Goal: Task Accomplishment & Management: Complete application form

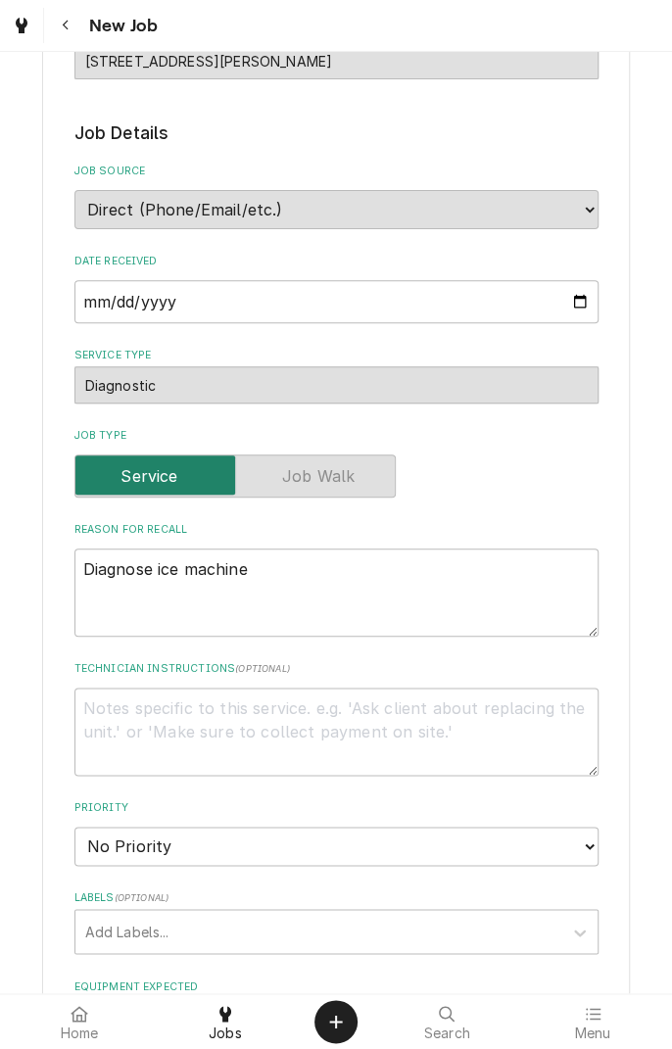
scroll to position [262, 0]
click at [270, 573] on textarea "Diagnose ice machine" at bounding box center [336, 592] width 524 height 88
type textarea "x"
type textarea "Diagnose ice machin"
type textarea "x"
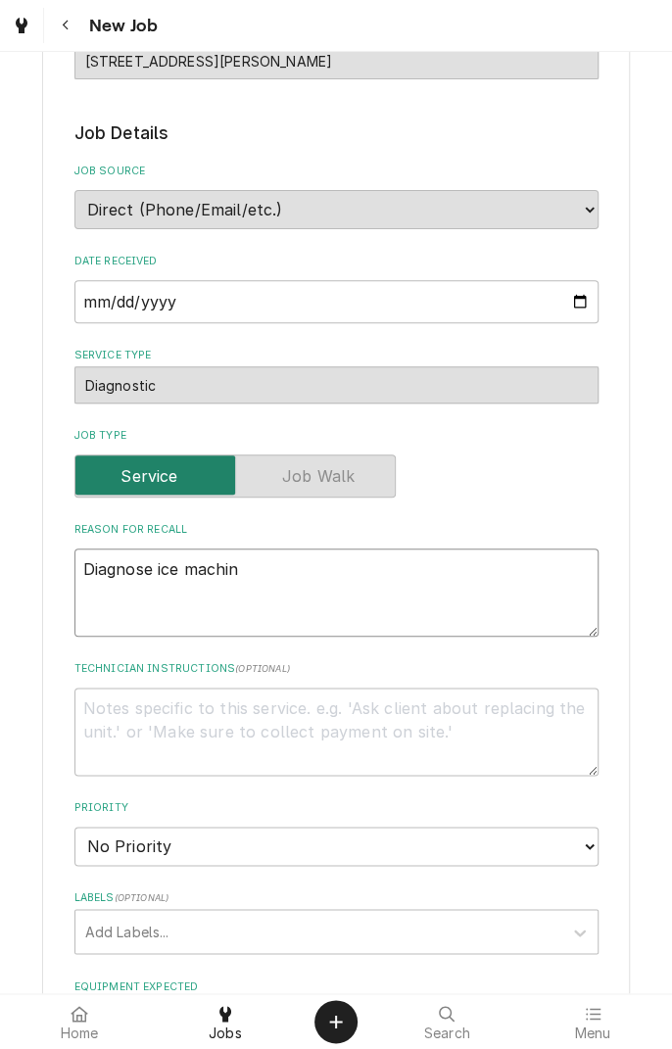
type textarea "Diagnose ice machi"
type textarea "x"
type textarea "Diagnose ice mach"
type textarea "x"
type textarea "Diagnose ice mac"
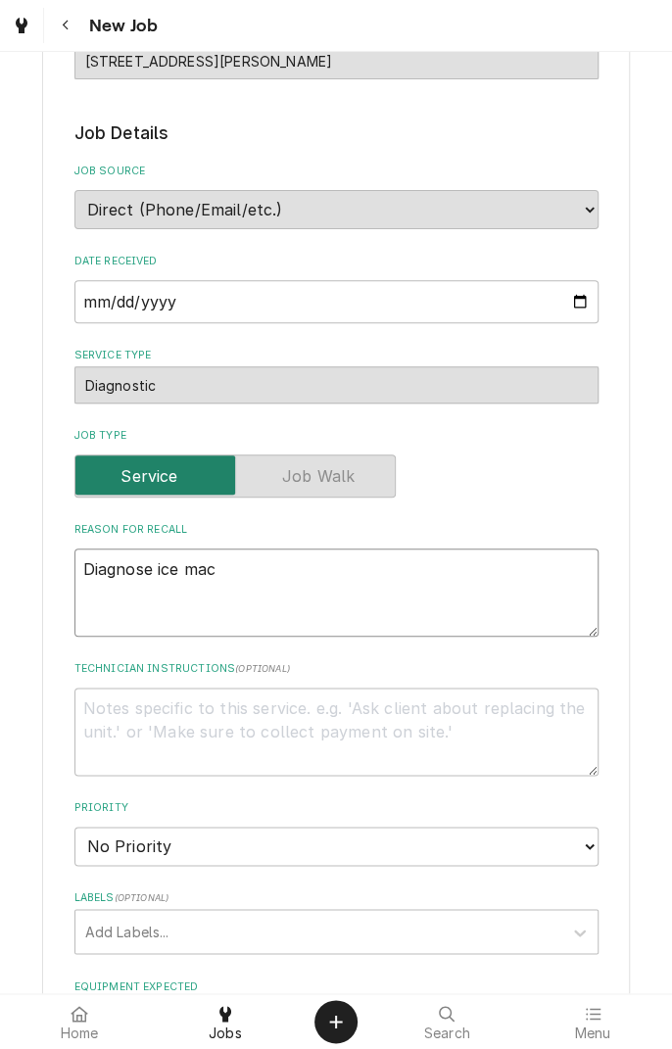
type textarea "x"
type textarea "Diagnose ice ma"
type textarea "x"
type textarea "Diagnose ice m"
type textarea "x"
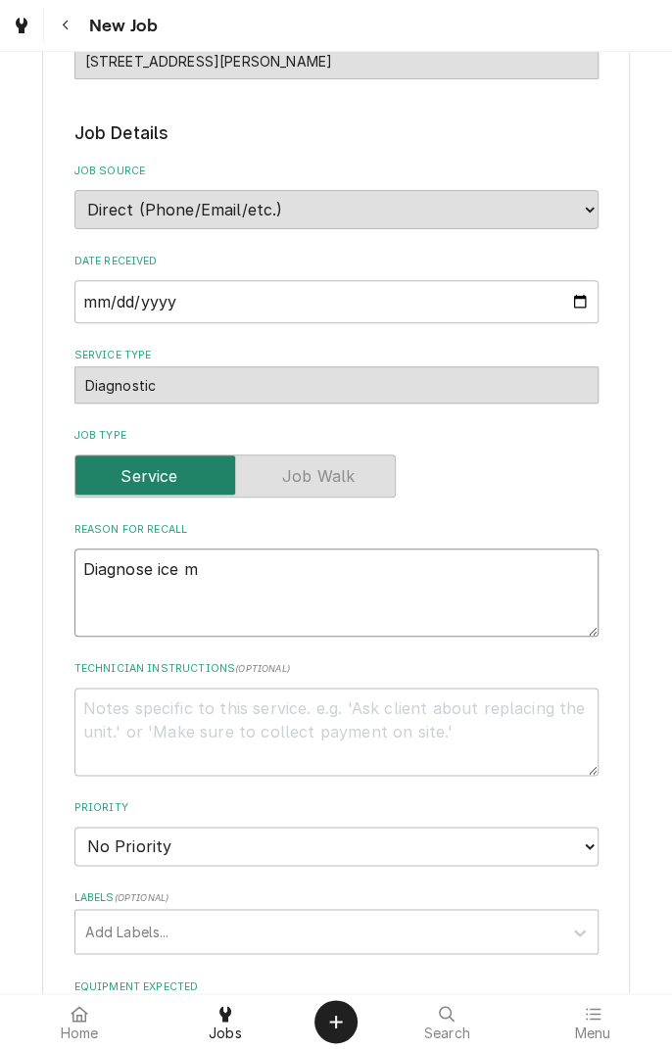
type textarea "Diagnose ice"
type textarea "x"
type textarea "Diagnose ice"
type textarea "x"
type textarea "Diagnose ic"
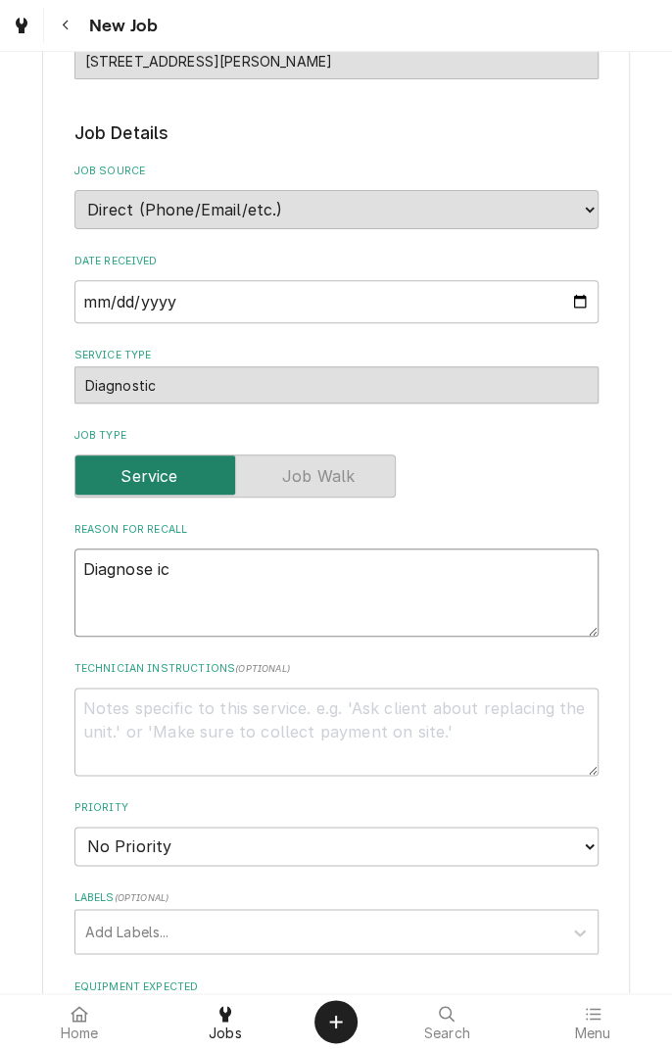
type textarea "x"
type textarea "Diagnose i"
type textarea "x"
type textarea "Diagnose"
type textarea "x"
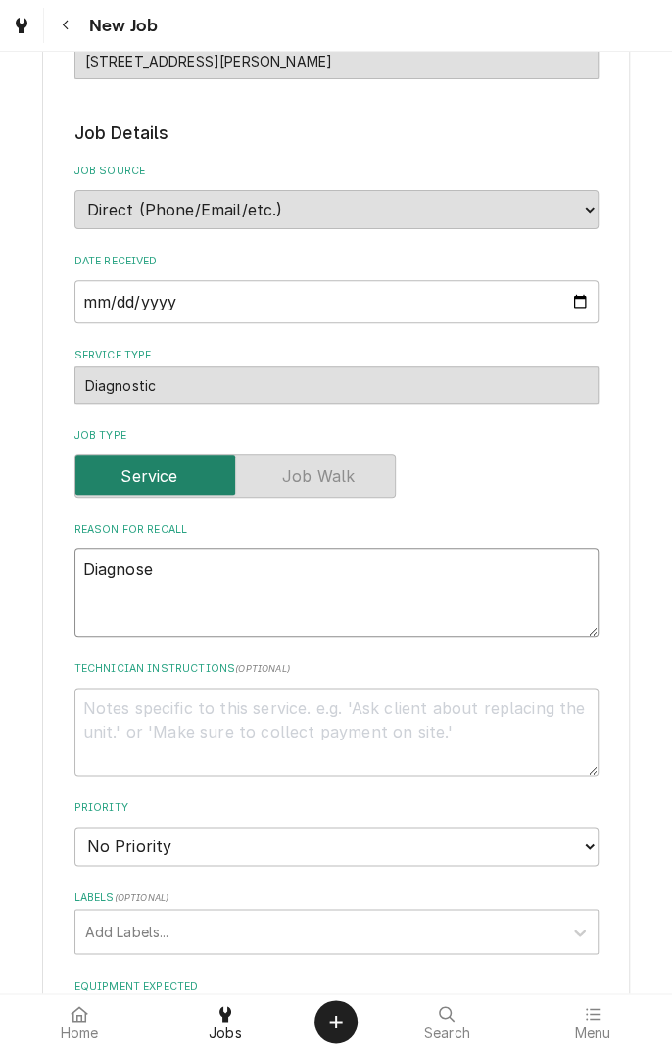
type textarea "Diagnose"
type textarea "x"
type textarea "Diagnos"
type textarea "x"
type textarea "Diagno"
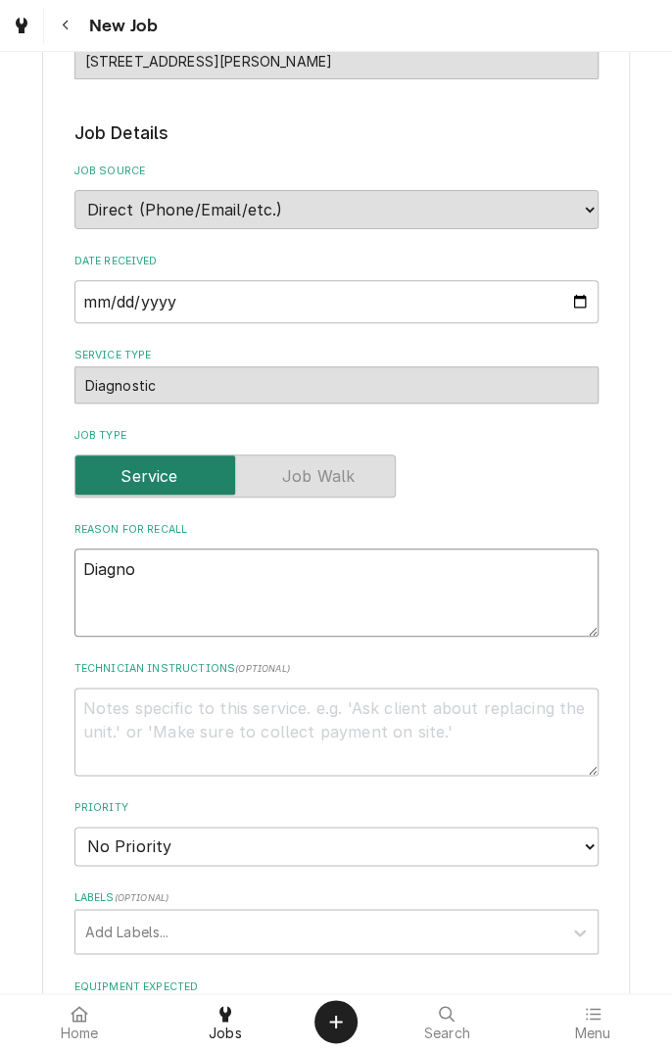
type textarea "x"
type textarea "Diagn"
type textarea "x"
type textarea "Diag"
type textarea "x"
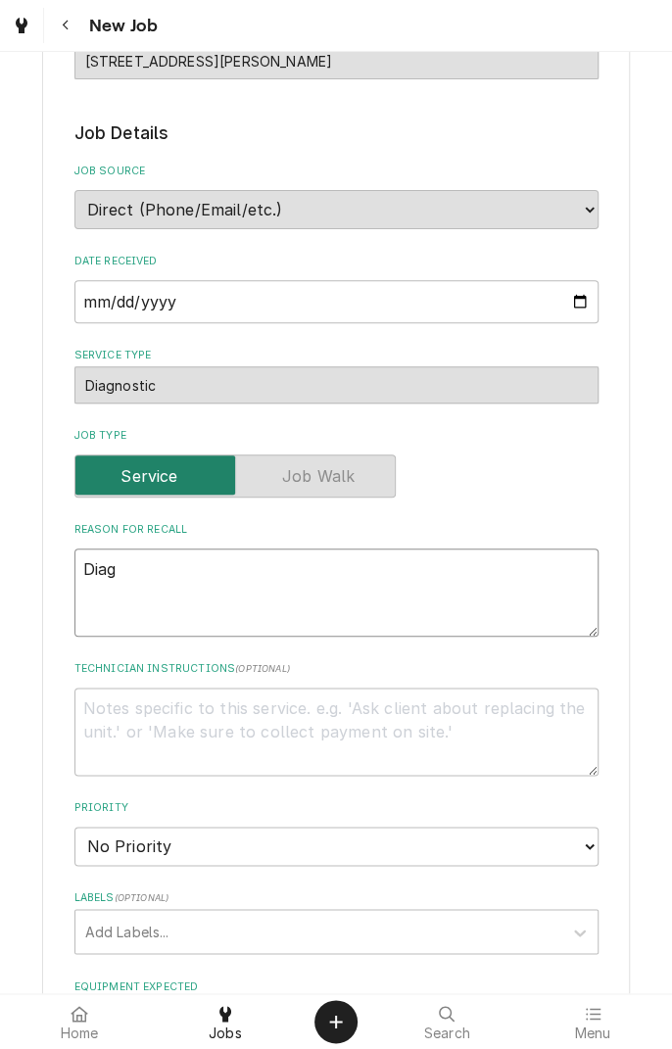
type textarea "Dia"
type textarea "x"
type textarea "Di"
type textarea "x"
type textarea "D"
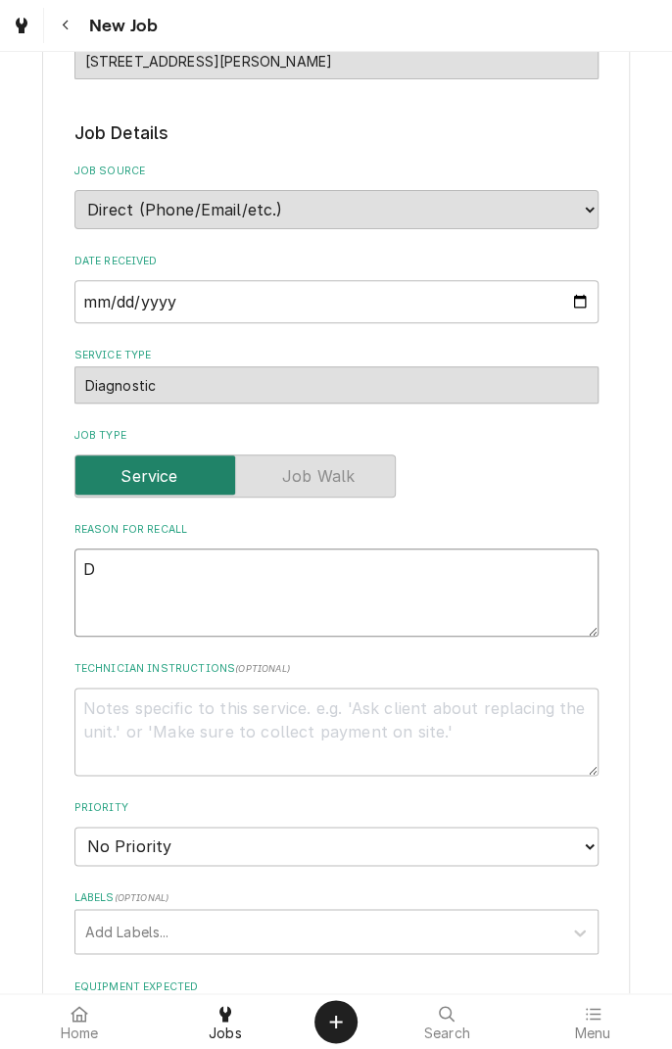
type textarea "x"
type textarea "S"
type textarea "x"
type textarea "Se"
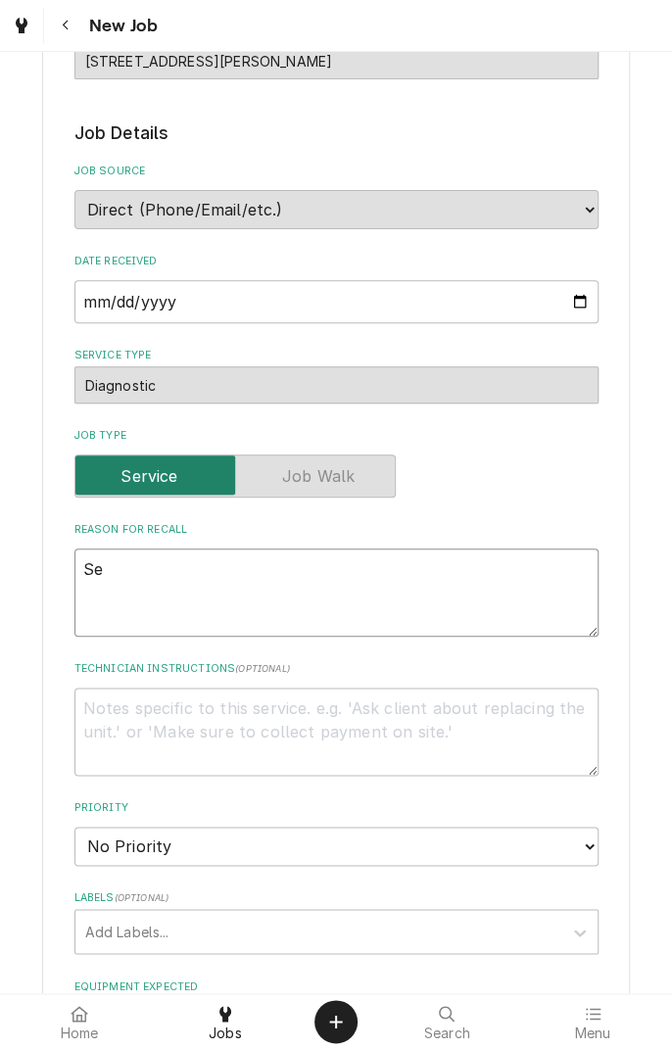
type textarea "x"
type textarea "Ser"
type textarea "x"
type textarea "Serv"
type textarea "x"
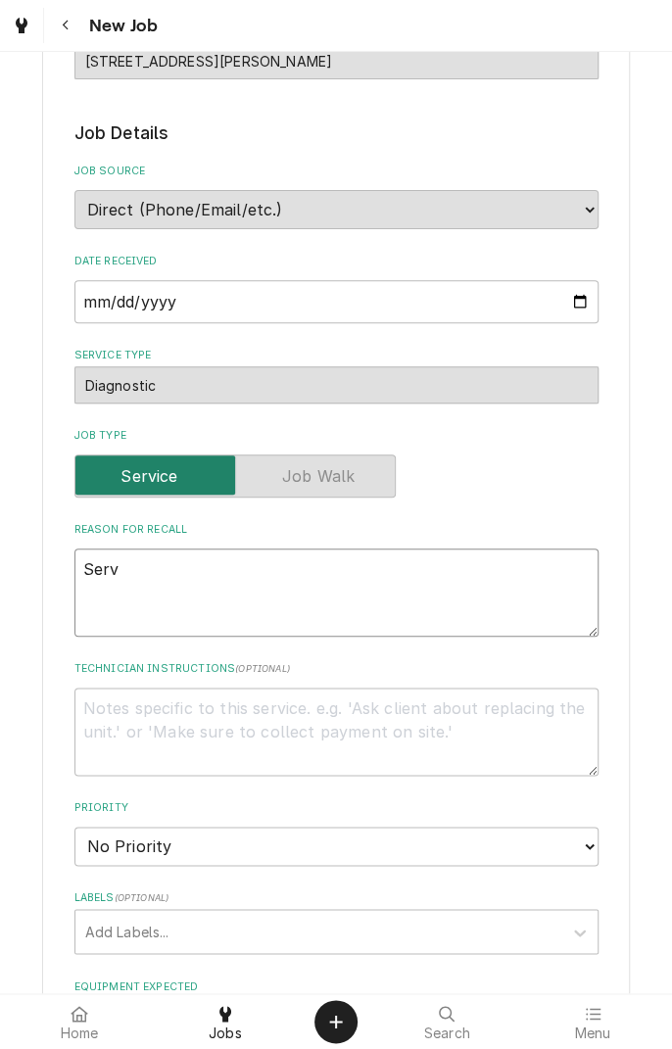
type textarea "Servi"
type textarea "x"
type textarea "Servic"
type textarea "x"
type textarea "Service"
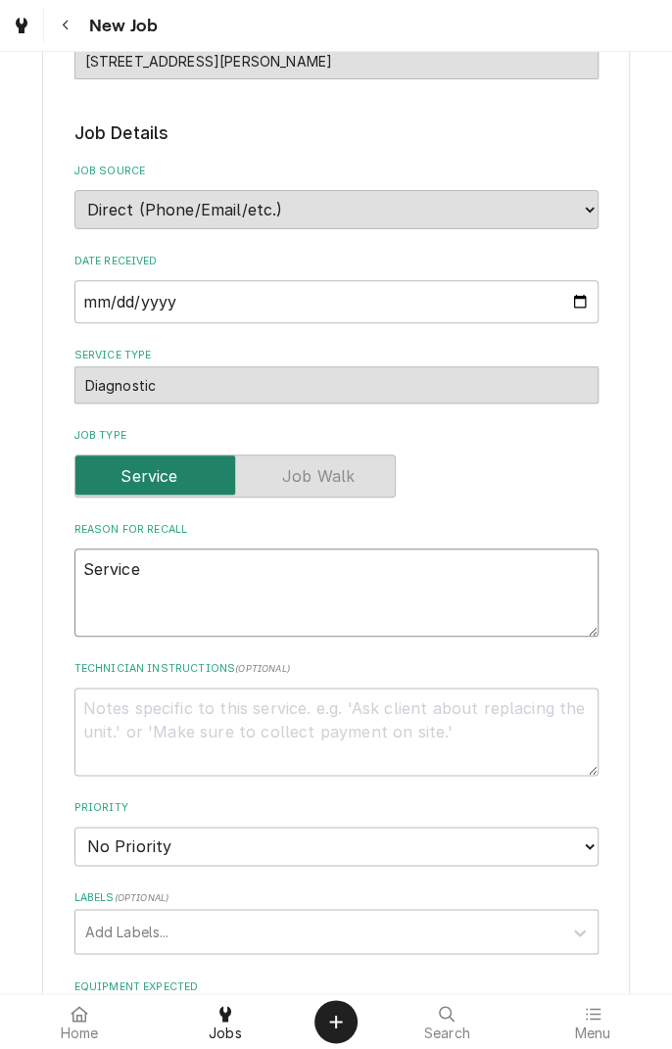
type textarea "x"
type textarea "Service"
type textarea "x"
type textarea "Service i"
type textarea "x"
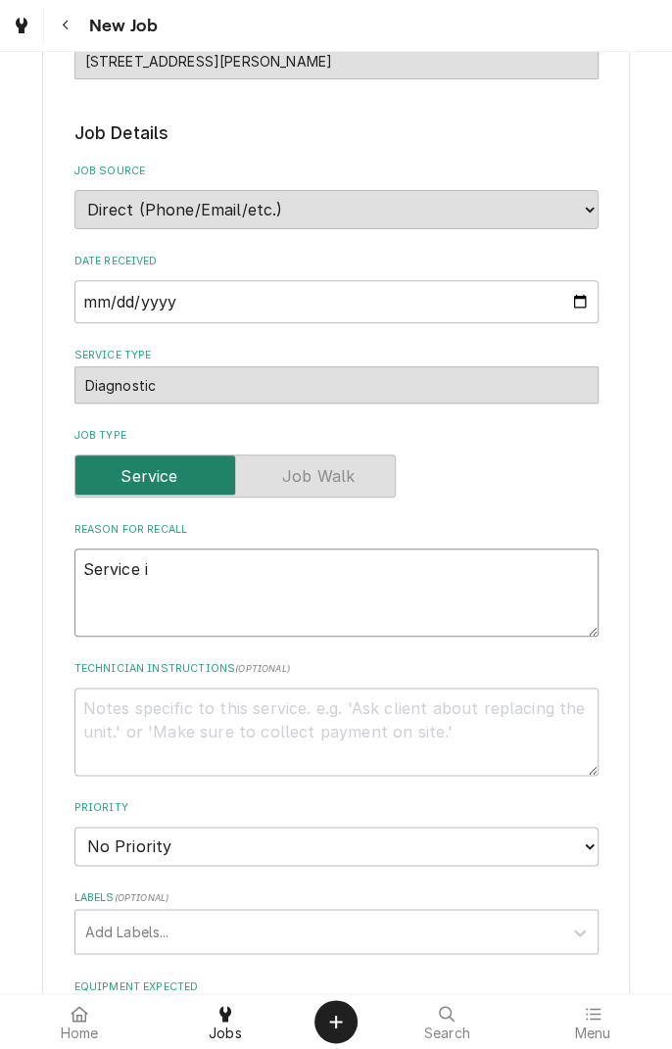
type textarea "Service ic"
type textarea "x"
type textarea "Service ice"
type textarea "x"
type textarea "Service ice"
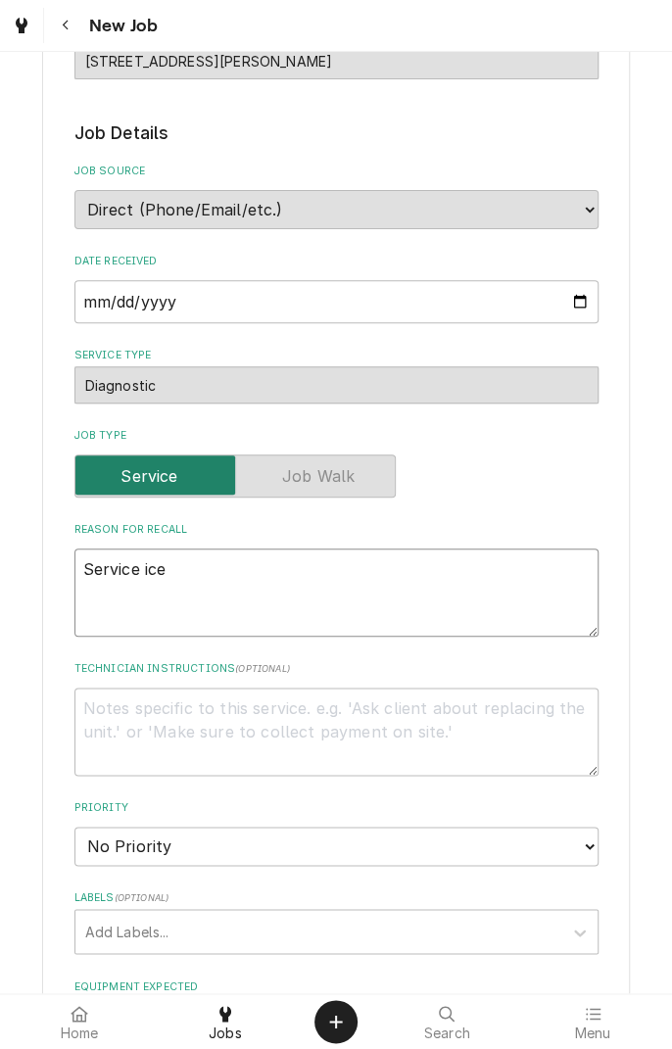
type textarea "x"
type textarea "Service ice m"
type textarea "x"
type textarea "Service ice ma"
type textarea "x"
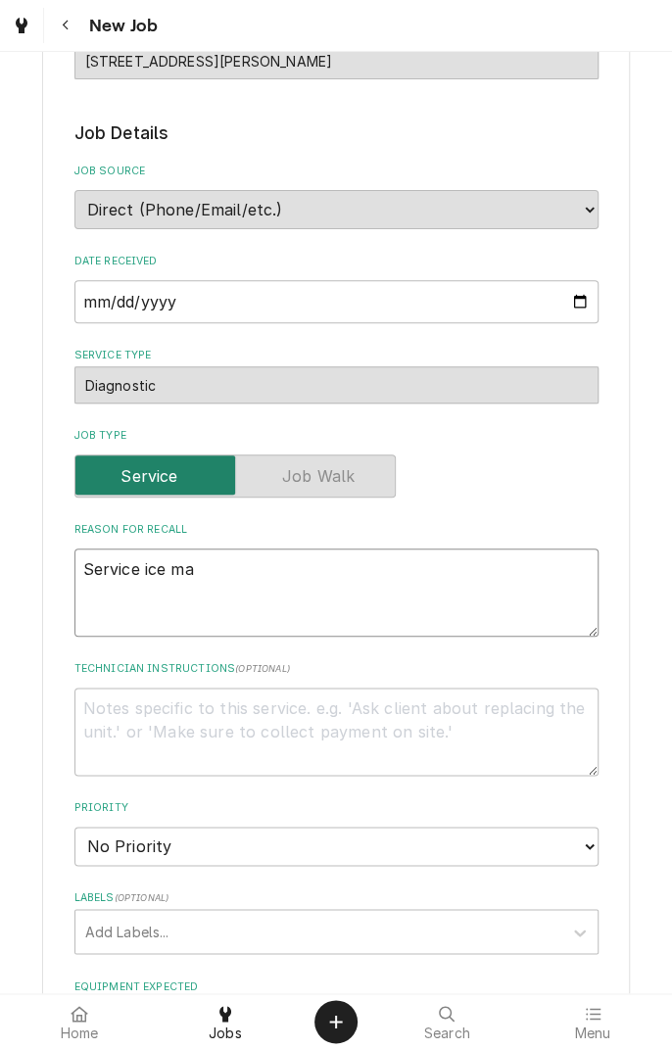
type textarea "Service ice mac"
type textarea "x"
type textarea "Service ice mach"
type textarea "x"
type textarea "Service ice machi"
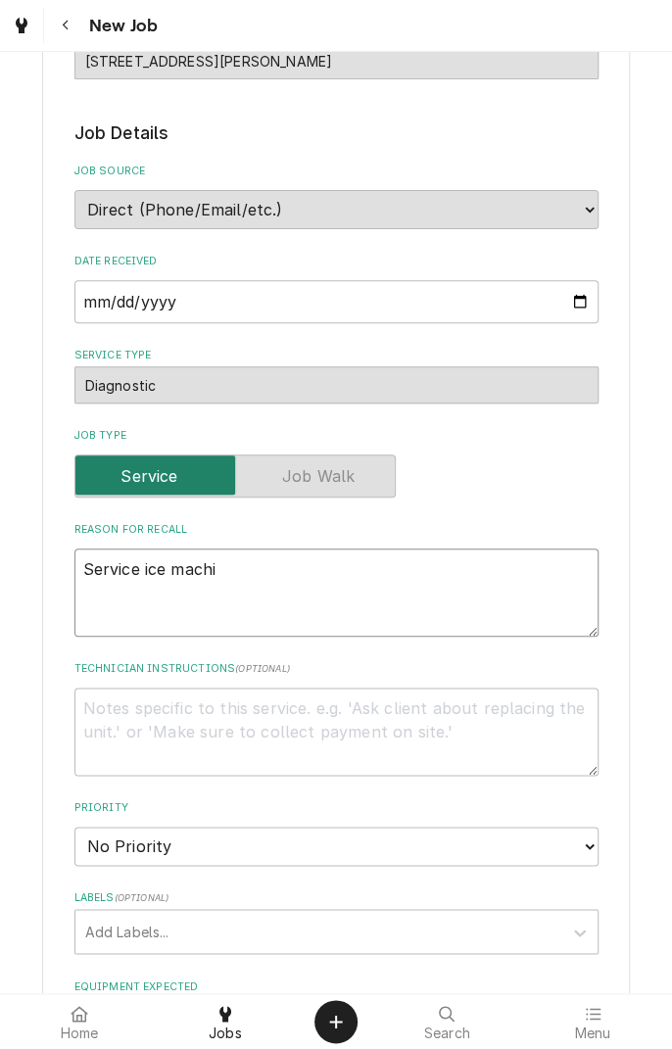
type textarea "x"
type textarea "Service ice machin"
type textarea "x"
type textarea "Service ice machine"
type textarea "x"
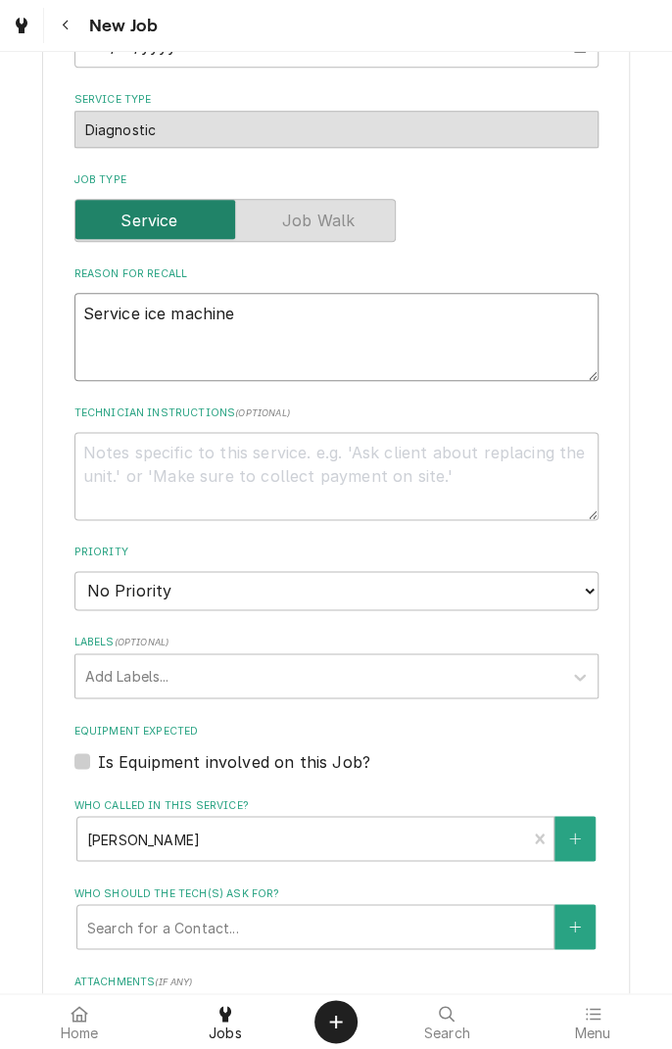
scroll to position [519, 0]
type textarea "Service ice machine"
click at [369, 458] on textarea "Technician Instructions ( optional )" at bounding box center [336, 475] width 524 height 88
type textarea "C"
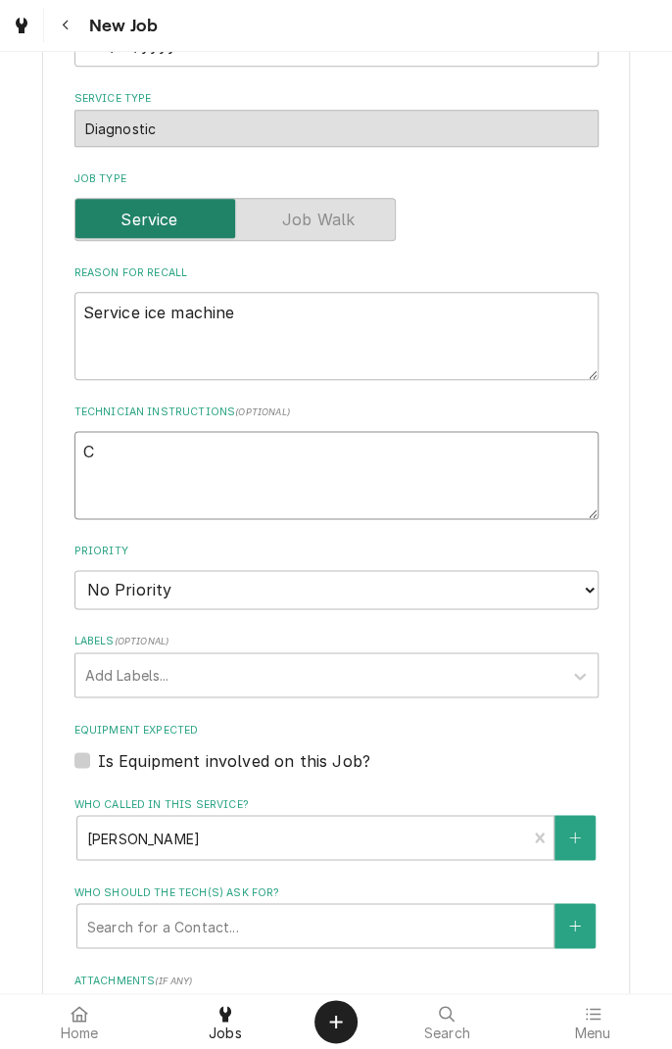
type textarea "x"
type textarea "Co"
type textarea "x"
type textarea "Cor"
type textarea "x"
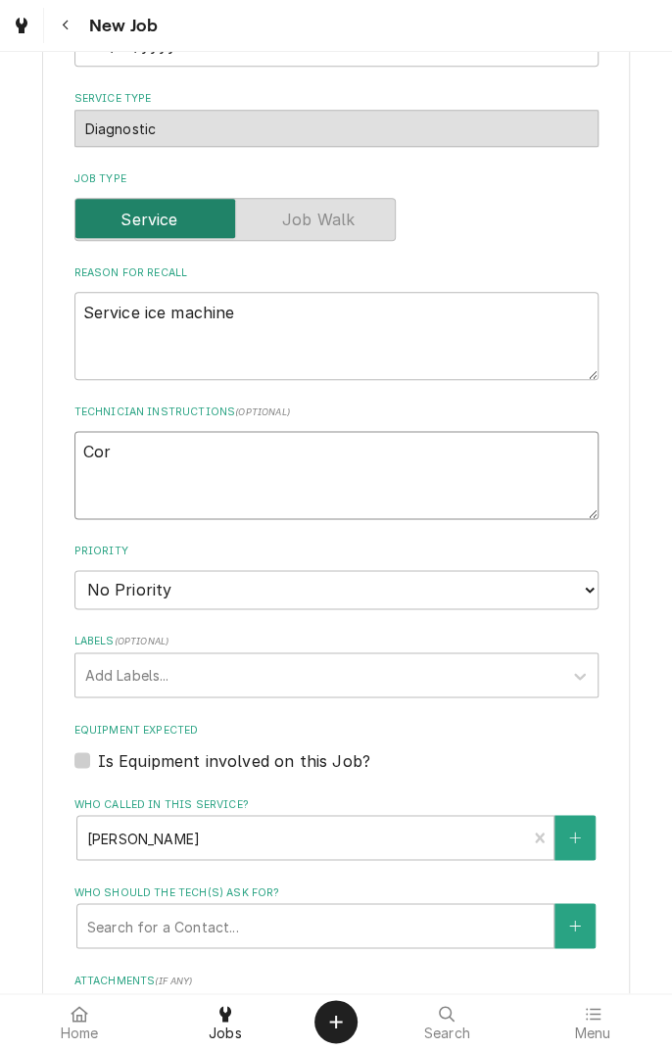
type textarea "Corr"
type textarea "x"
type textarea "Corre"
type textarea "x"
type textarea "Correc"
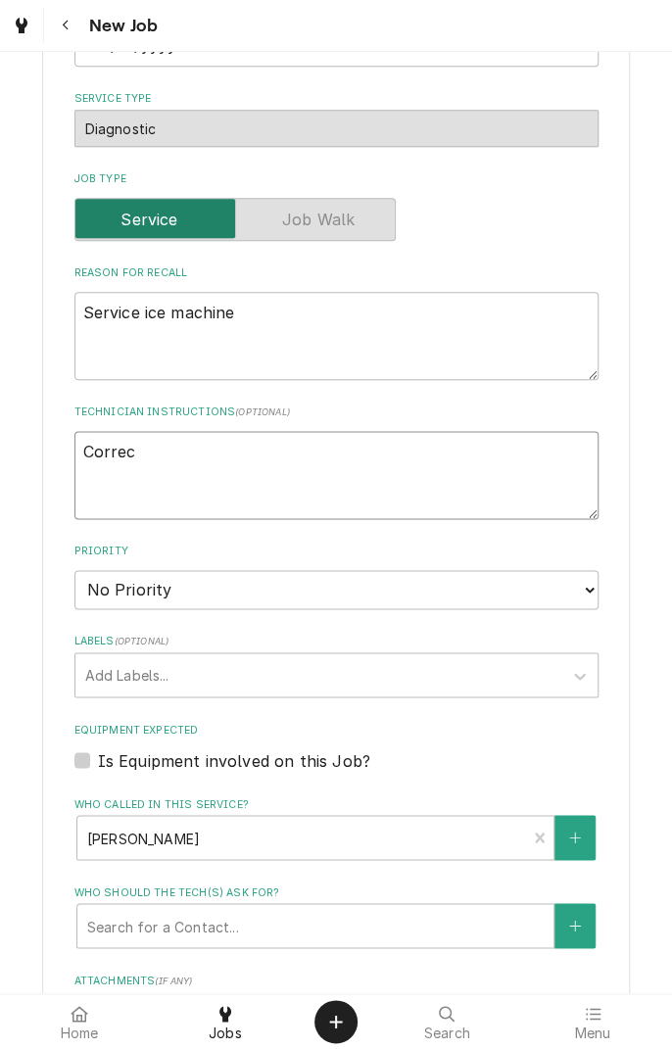
type textarea "x"
type textarea "Correct"
type textarea "x"
type textarea "Correct"
type textarea "x"
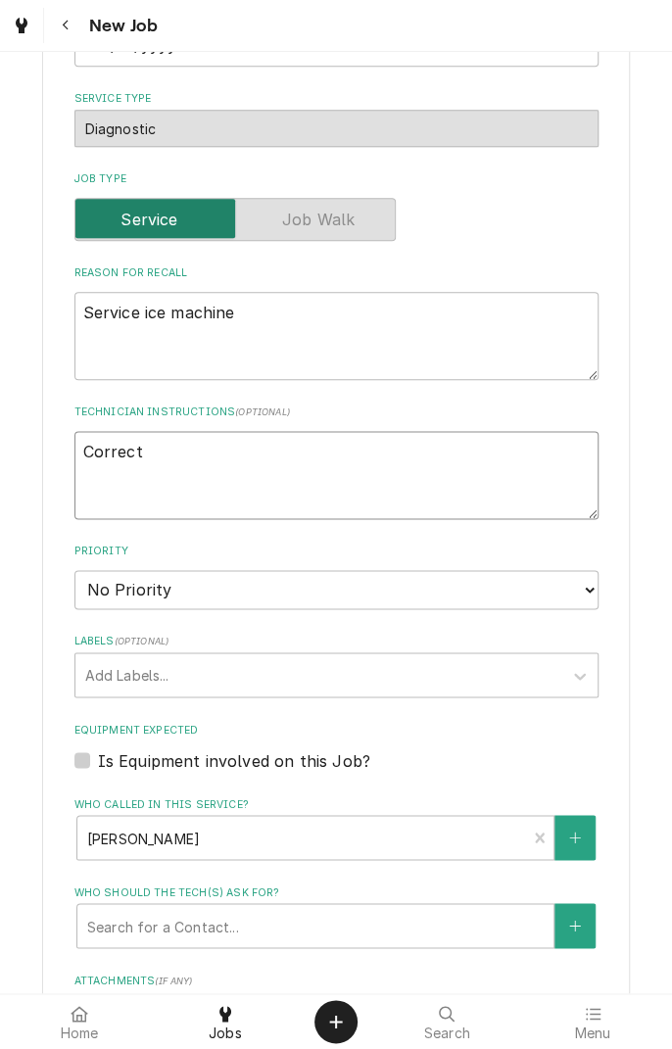
type textarea "Correct p"
type textarea "x"
type textarea "Correct pl"
type textarea "x"
type textarea "Correct plu"
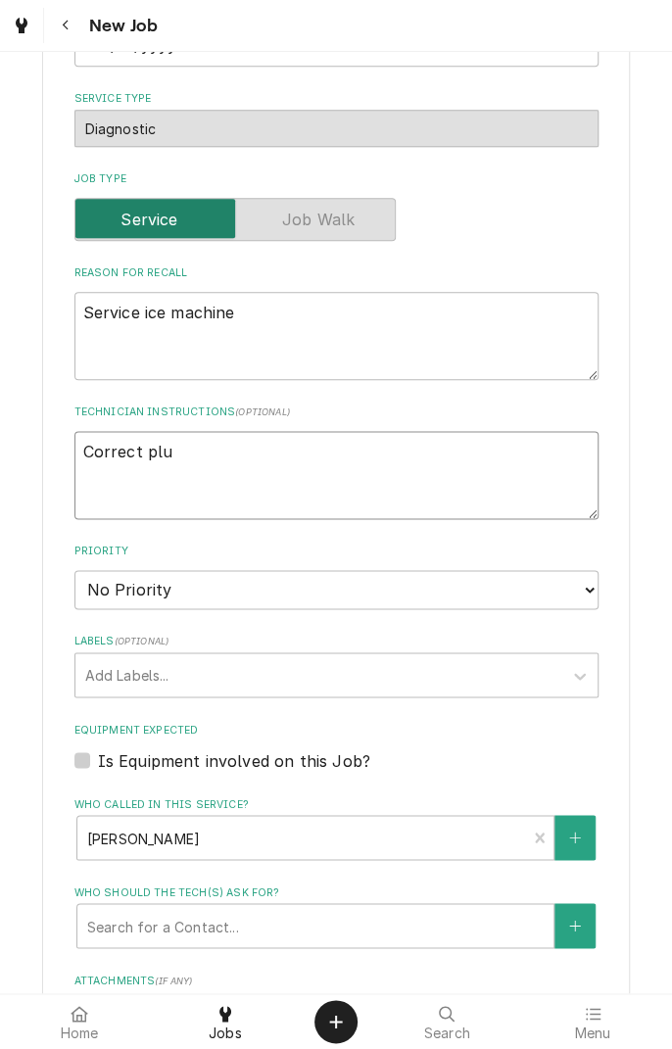
type textarea "x"
type textarea "Correct plum"
type textarea "x"
type textarea "Correct plumb"
type textarea "x"
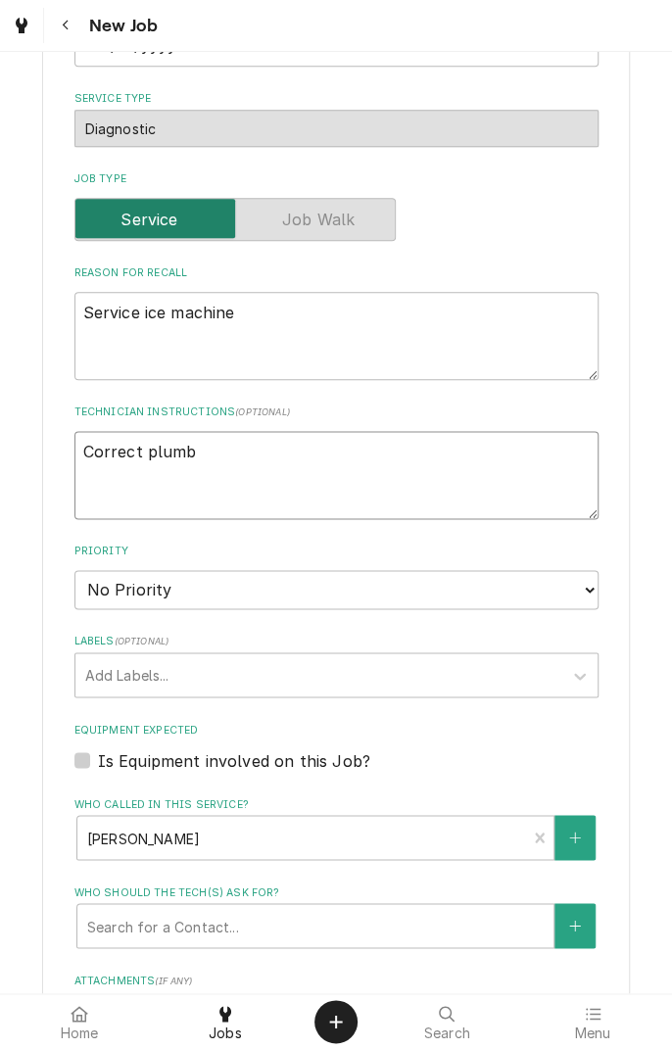
type textarea "Correct plumbi"
type textarea "x"
type textarea "Correct plumbin"
type textarea "x"
type textarea "Correct plumbing"
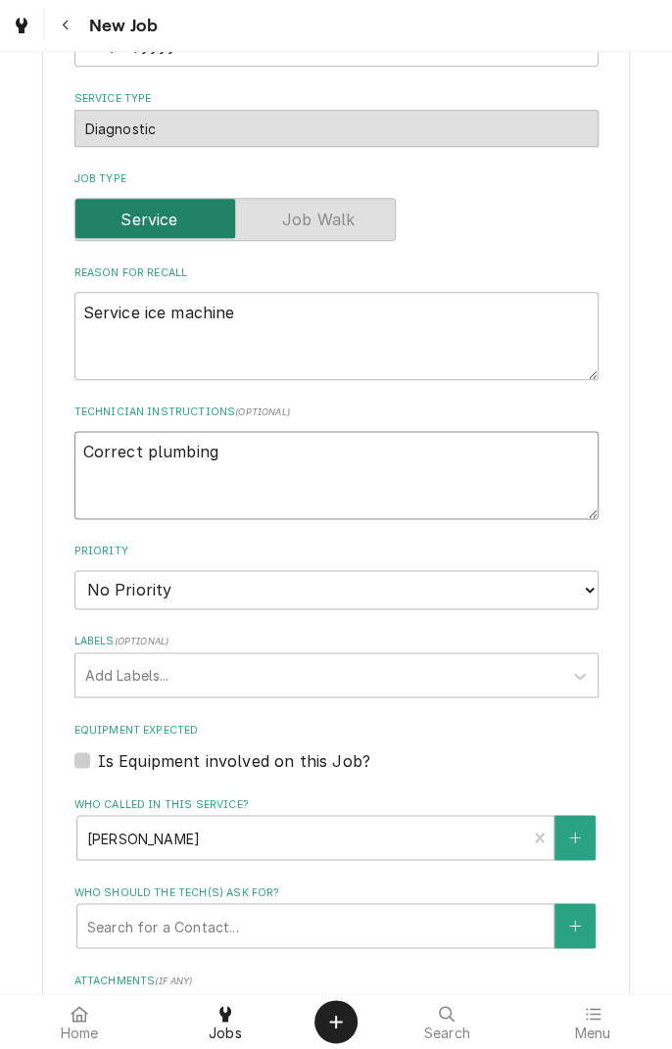
type textarea "x"
type textarea "Correct plumbing"
type textarea "x"
type textarea "Correct plumbing c"
type textarea "x"
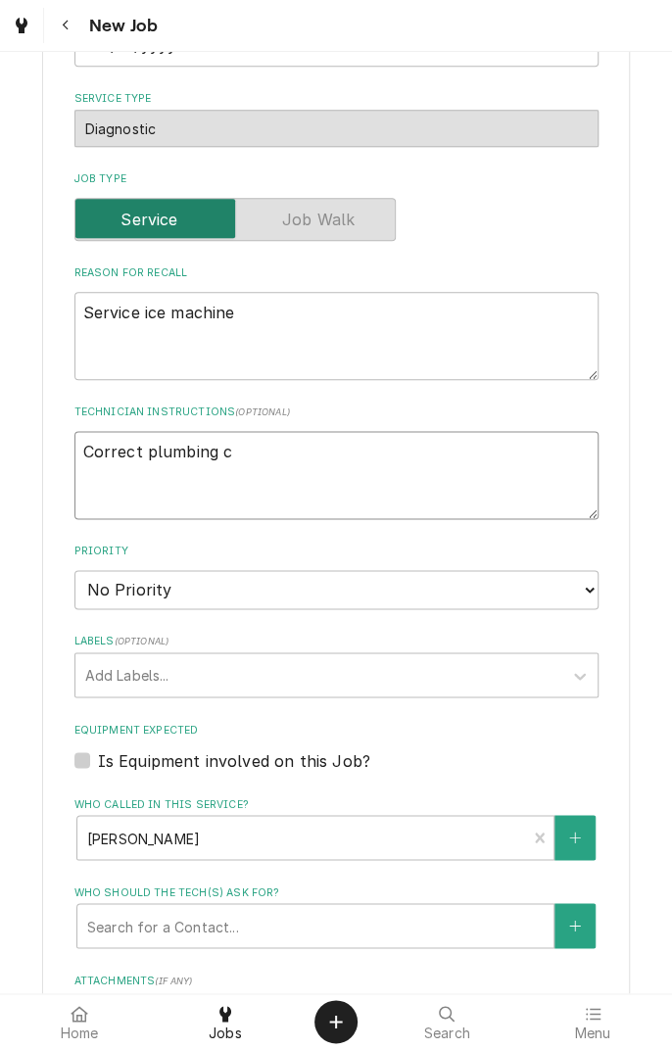
type textarea "Correct plumbing co"
type textarea "x"
type textarea "Correct plumbing com"
type textarea "x"
type textarea "Correct plumbing comp"
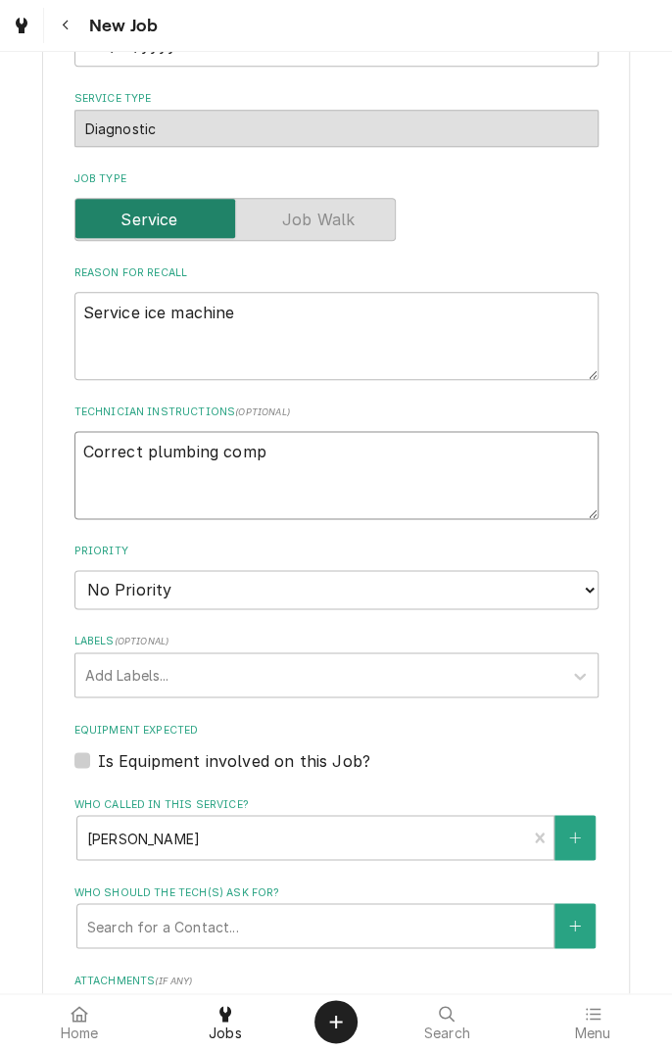
type textarea "x"
type textarea "Correct plumbing compl"
type textarea "x"
type textarea "Correct plumbing comple"
type textarea "x"
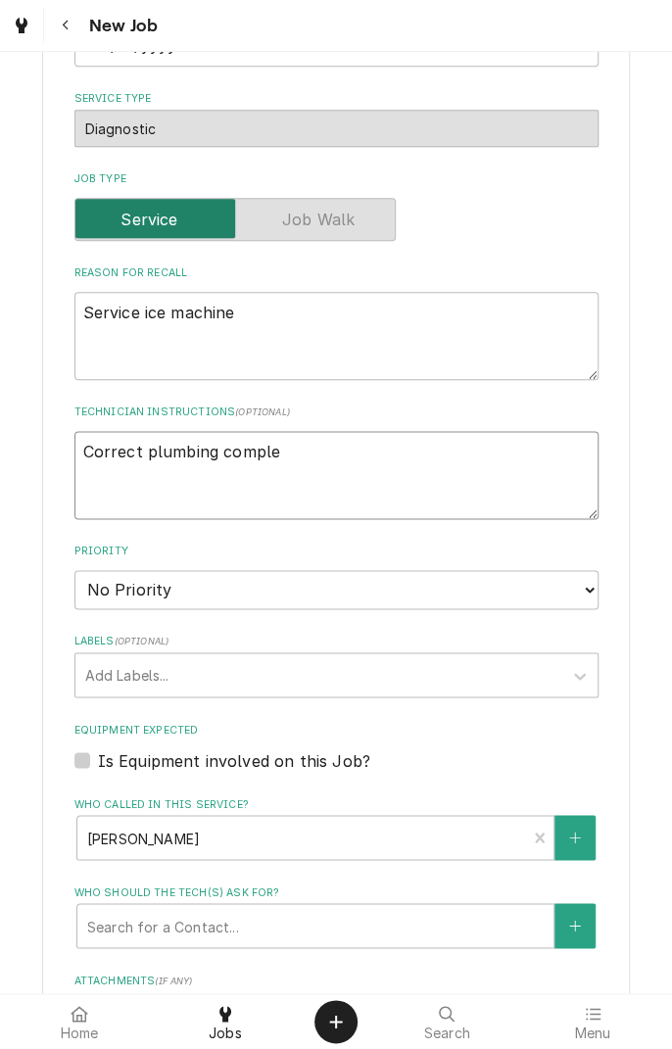
type textarea "Correct plumbing complet"
type textarea "x"
type textarea "Correct plumbing complete"
type textarea "x"
type textarea "Correct plumbing complete"
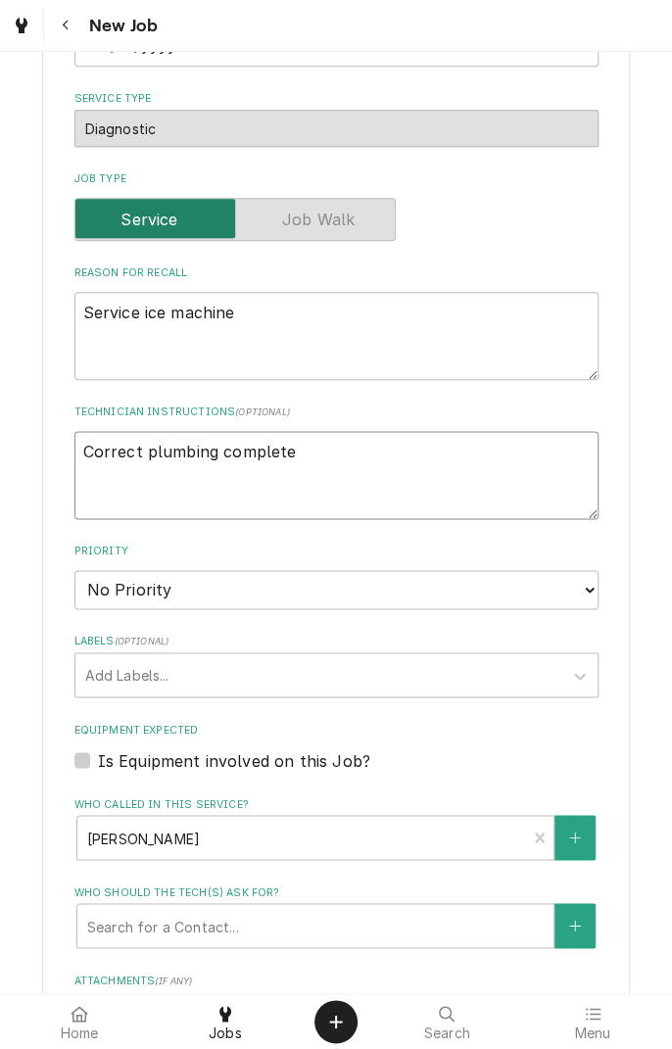
type textarea "x"
type textarea "Correct plumbing complete c"
type textarea "x"
type textarea "Correct plumbing complete cl"
type textarea "x"
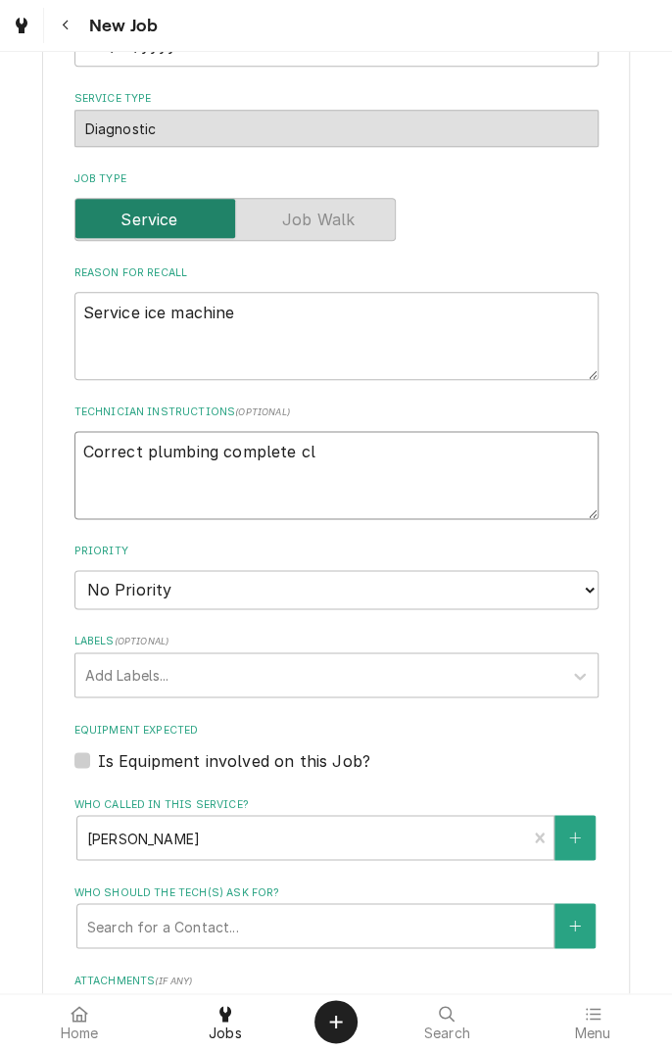
type textarea "Correct plumbing complete cle"
type textarea "x"
type textarea "Correct plumbing complete clea"
type textarea "x"
type textarea "Correct plumbing complete clean"
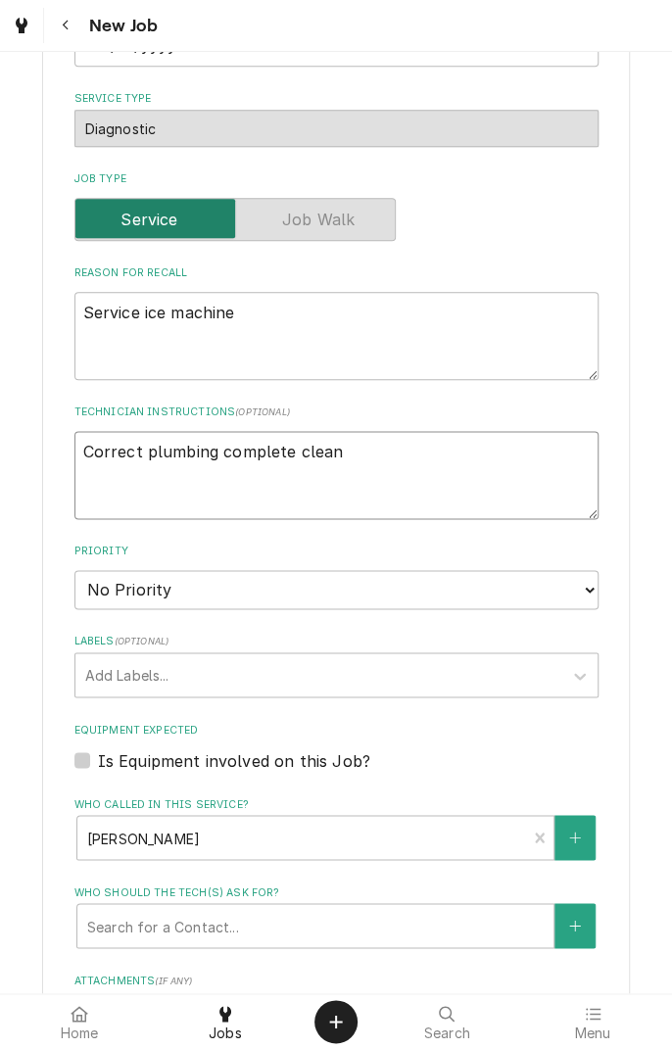
type textarea "x"
type textarea "Correct plumbing complete cleaning"
type textarea "x"
type textarea "Correct plumbing complete cleaning a"
type textarea "x"
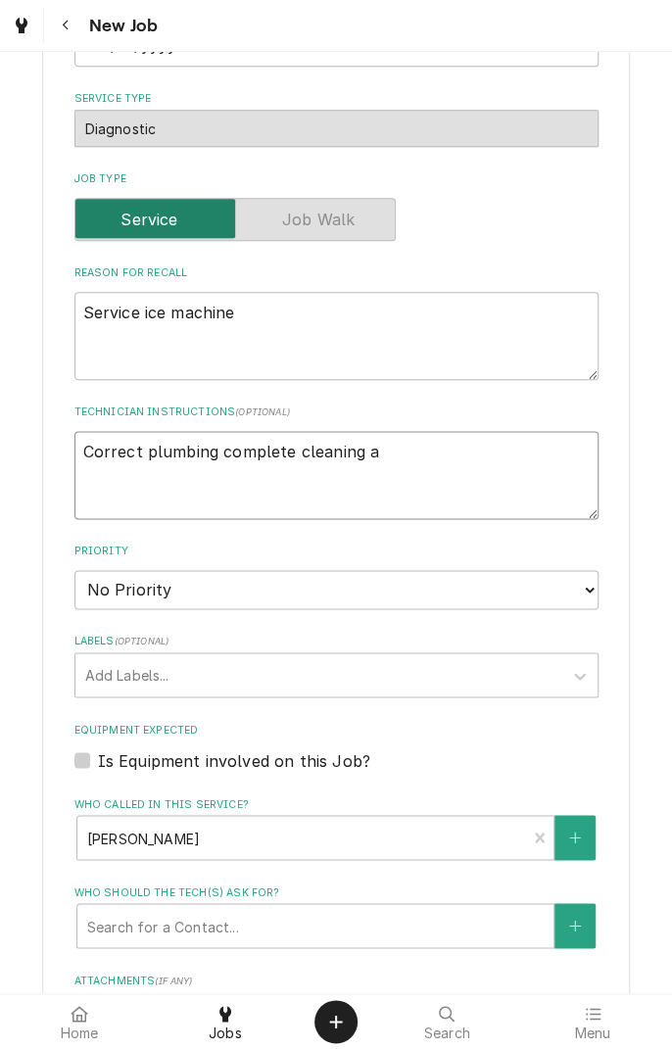
type textarea "Correct plumbing complete cleaning an"
type textarea "x"
type textarea "Correct plumbing complete cleaning and"
type textarea "x"
type textarea "Correct plumbing complete cleaning and"
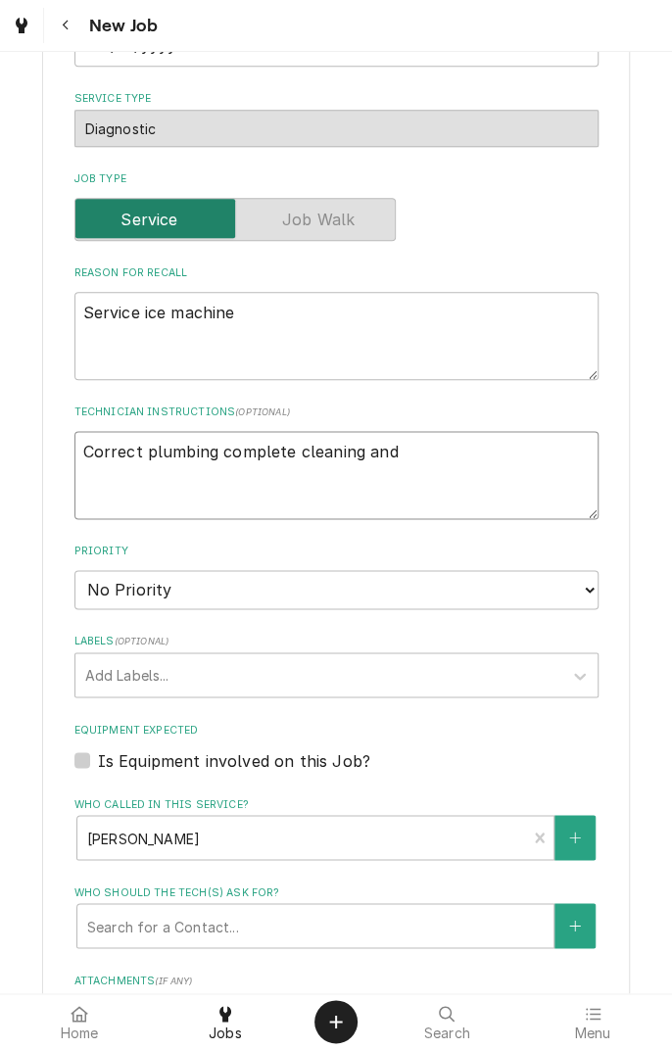
type textarea "x"
type textarea "Correct plumbing complete cleaning and e"
type textarea "x"
type textarea "Correct plumbing complete cleaning and en"
type textarea "x"
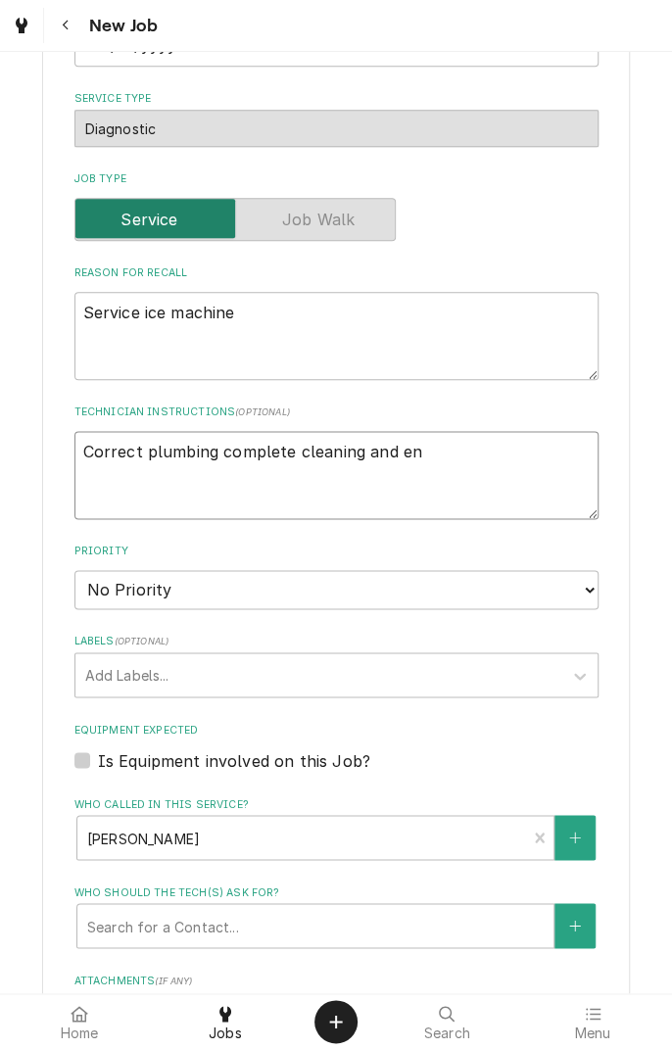
type textarea "Correct plumbing complete cleaning and ens"
type textarea "x"
type textarea "Correct plumbing complete cleaning and ensu"
type textarea "x"
type textarea "Correct plumbing complete cleaning and ensur"
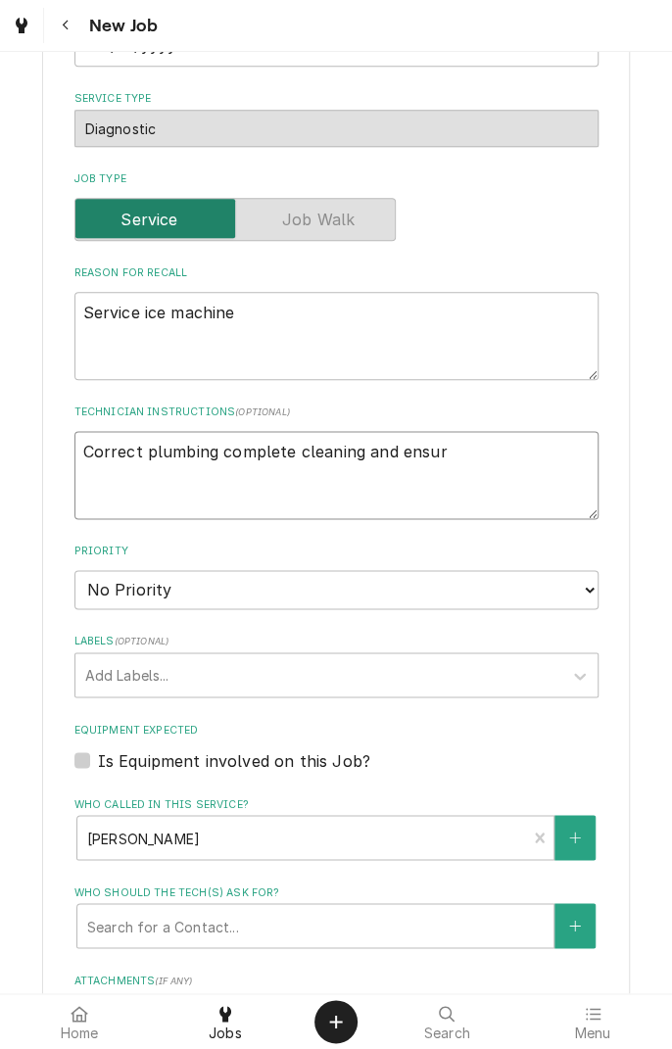
type textarea "x"
type textarea "Correct plumbing complete cleaning and ensure"
type textarea "x"
type textarea "Correct plumbing complete cleaning and ensure"
type textarea "x"
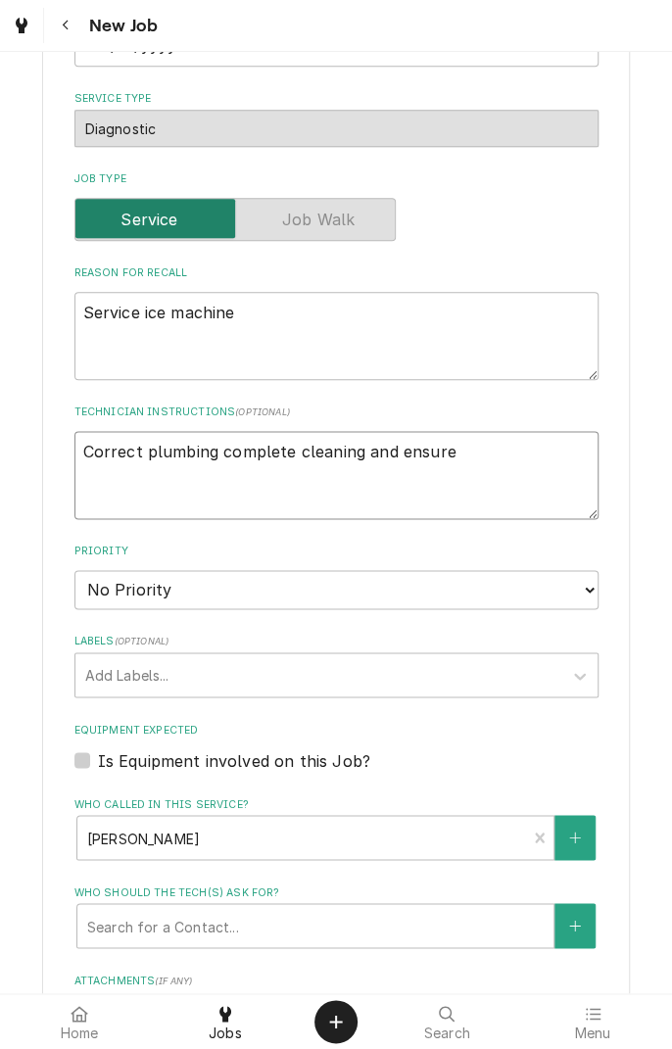
type textarea "Correct plumbing complete cleaning and ensure i"
type textarea "x"
type textarea "Correct plumbing complete cleaning and ensure ic"
type textarea "x"
type textarea "Correct plumbing complete cleaning and ensure ice"
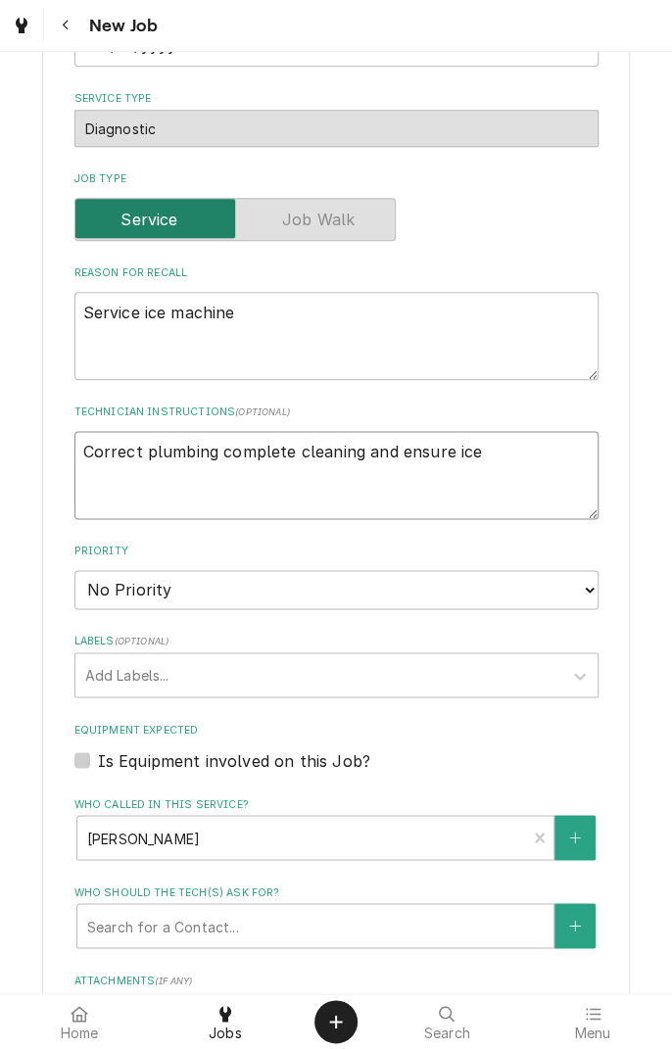
type textarea "x"
type textarea "Correct plumbing complete cleaning and ensure ice"
type textarea "x"
type textarea "Correct plumbing complete cleaning and ensure ice p"
type textarea "x"
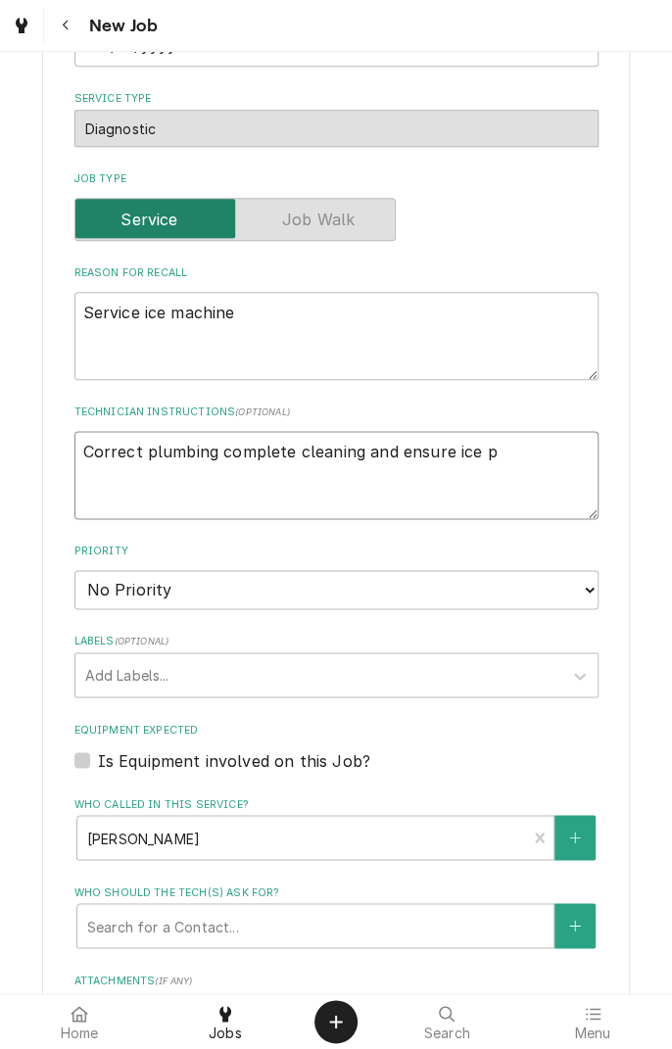
type textarea "Correct plumbing complete cleaning and ensure ice pr"
type textarea "x"
type textarea "Correct plumbing complete cleaning and ensure ice pro"
type textarea "x"
type textarea "Correct plumbing complete cleaning and ensure ice production"
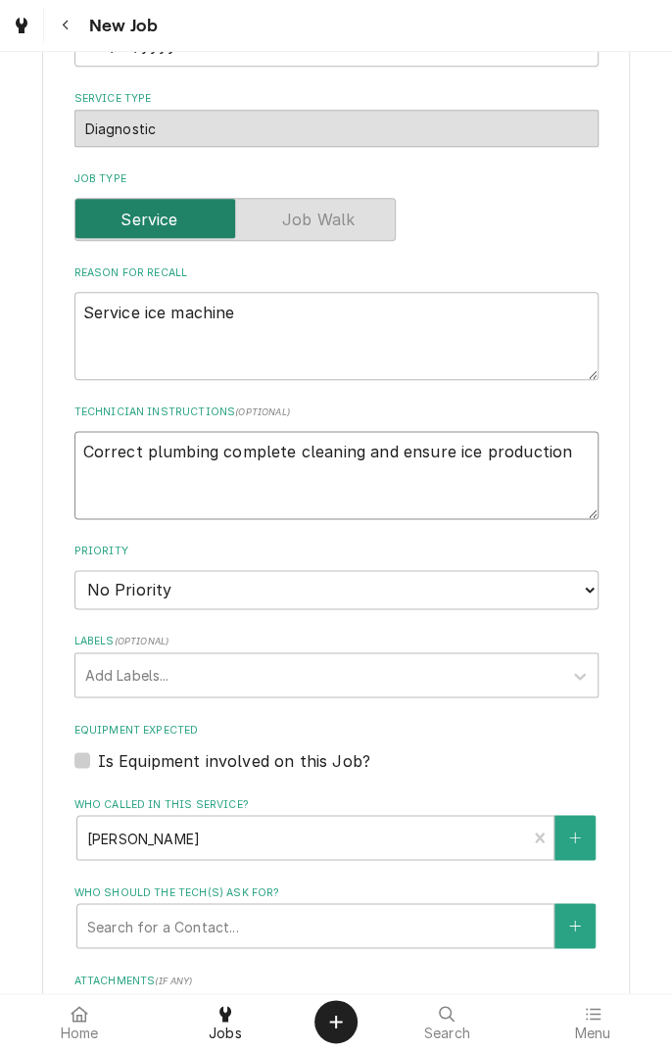
type textarea "x"
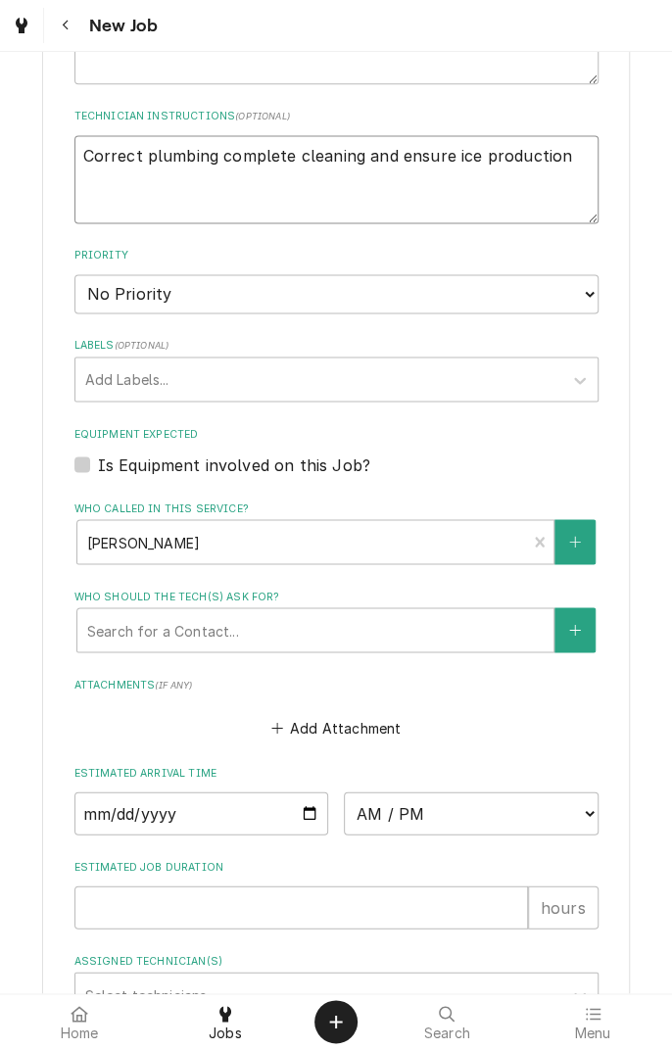
scroll to position [816, 0]
type textarea "Correct plumbing complete cleaning and ensure ice production"
click at [98, 460] on label "Is Equipment involved on this Job?" at bounding box center [234, 462] width 272 height 23
click at [98, 460] on input "Equipment Expected" at bounding box center [360, 472] width 524 height 43
checkbox input "true"
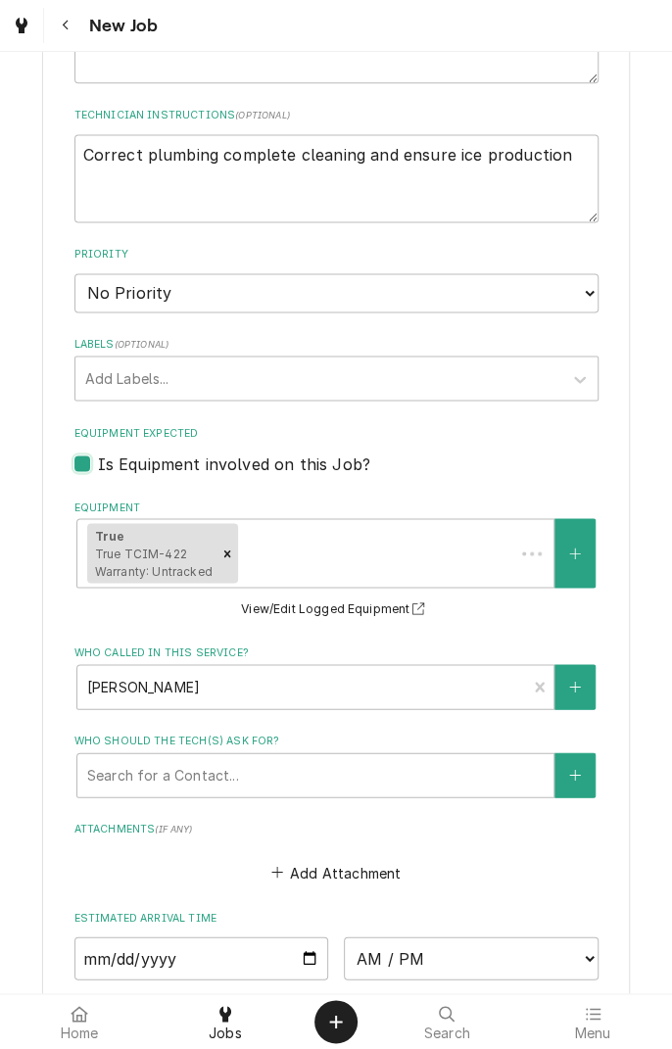
type textarea "x"
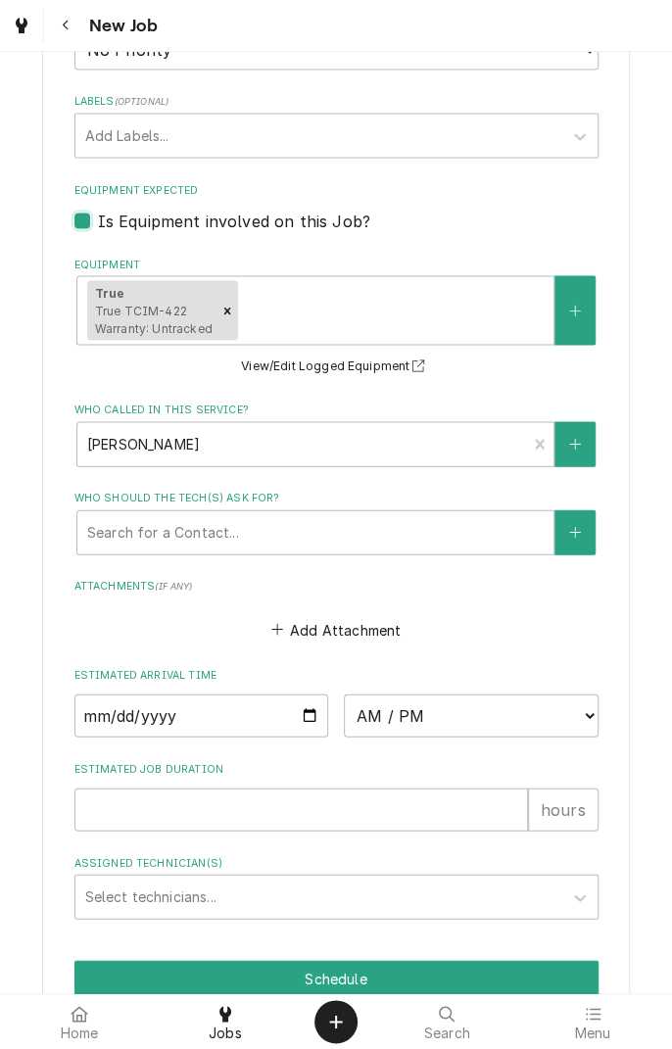
scroll to position [1152, 0]
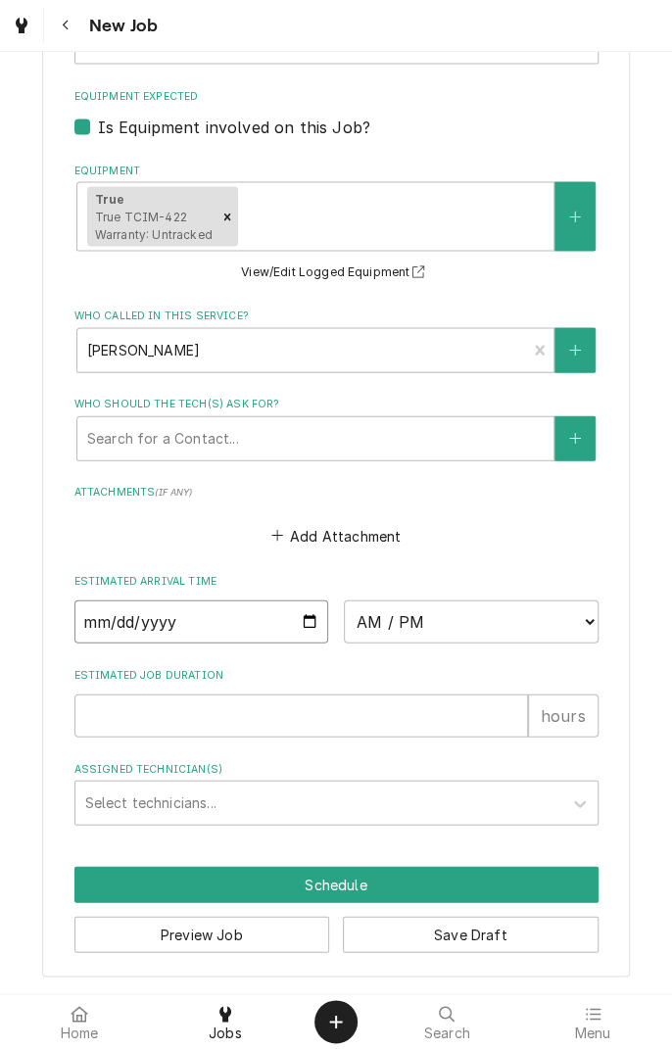
click at [304, 632] on input "Date" at bounding box center [201, 620] width 255 height 43
type input "2025-09-15"
type textarea "x"
click at [577, 623] on select "AM / PM 6:00 AM 6:15 AM 6:30 AM 6:45 AM 7:00 AM 7:15 AM 7:30 AM 7:45 AM 8:00 AM…" at bounding box center [471, 620] width 255 height 43
select select "13:00:00"
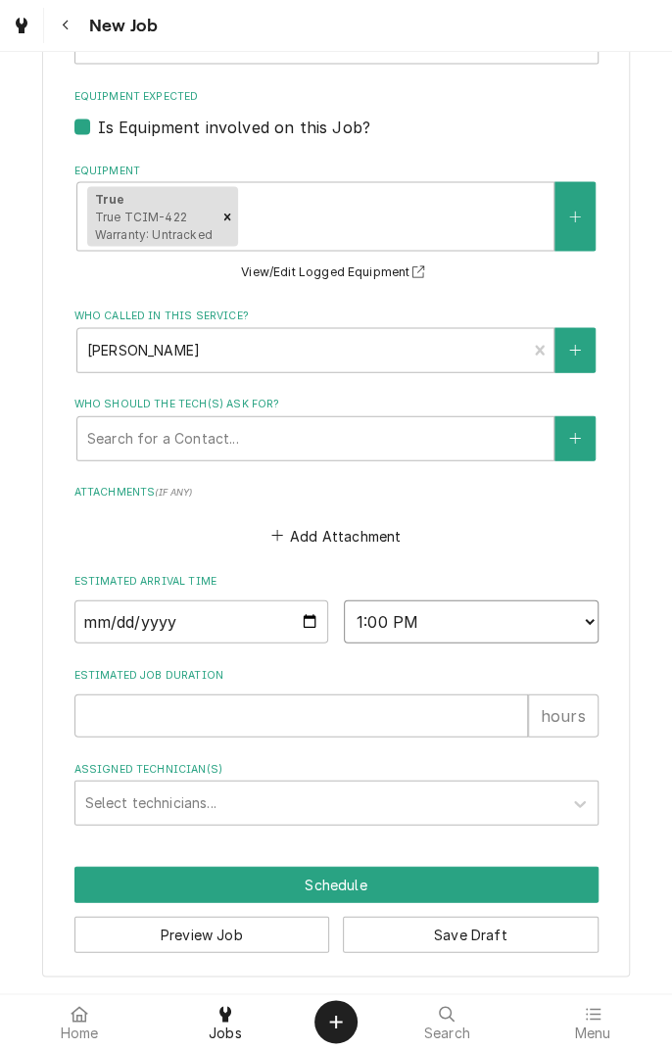
click at [344, 599] on select "AM / PM 6:00 AM 6:15 AM 6:30 AM 6:45 AM 7:00 AM 7:15 AM 7:30 AM 7:45 AM 8:00 AM…" at bounding box center [471, 620] width 255 height 43
click at [387, 716] on input "Estimated Job Duration" at bounding box center [300, 714] width 453 height 43
type textarea "x"
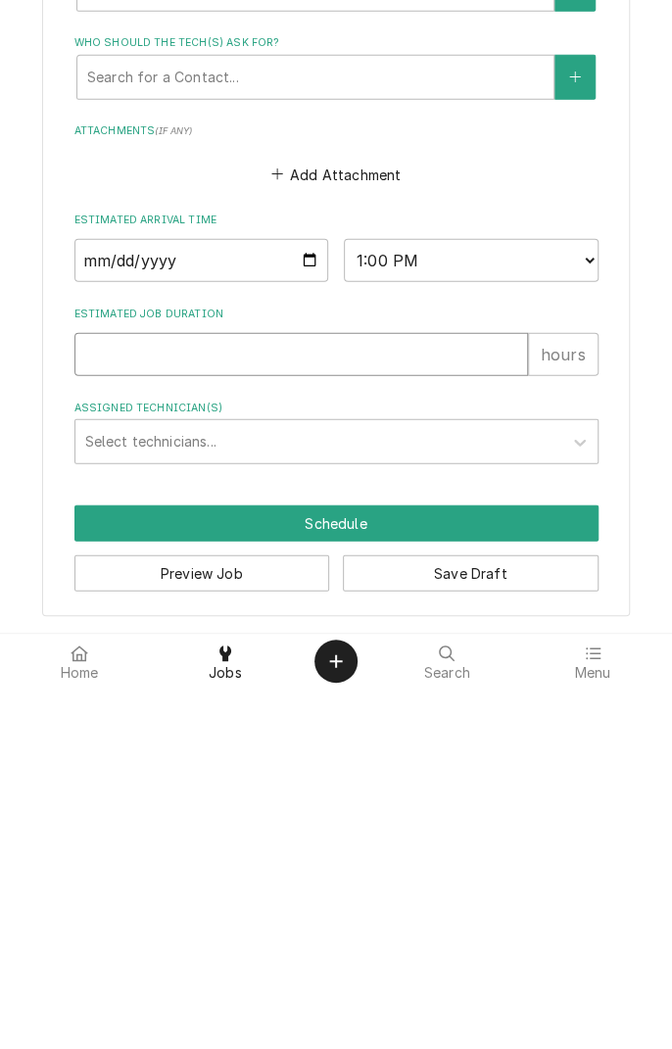
type input "2"
type textarea "x"
type input "2"
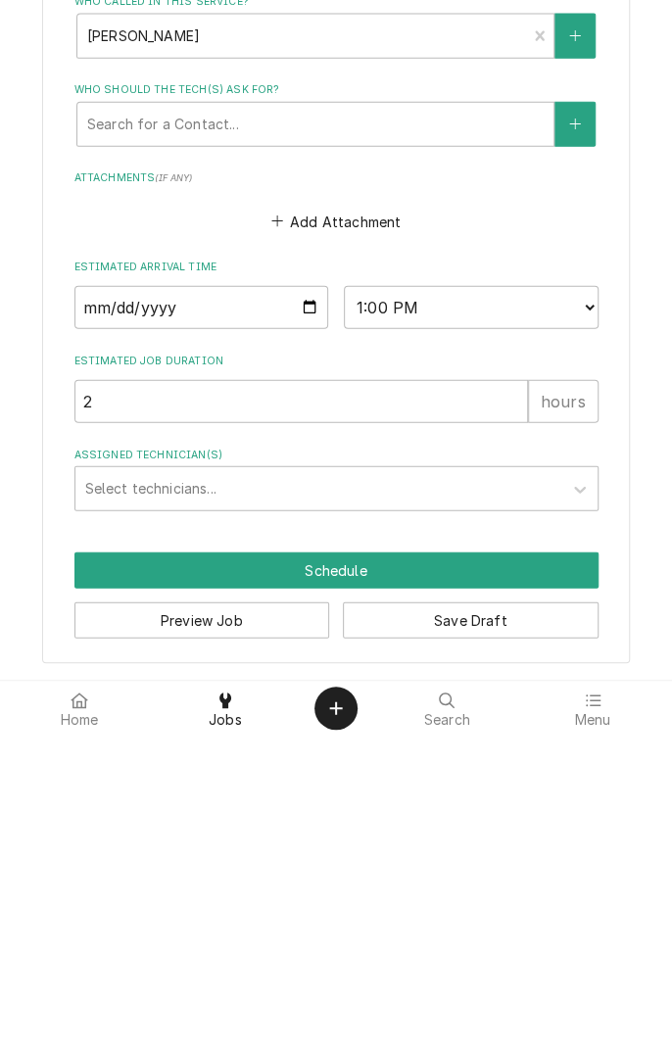
type textarea "x"
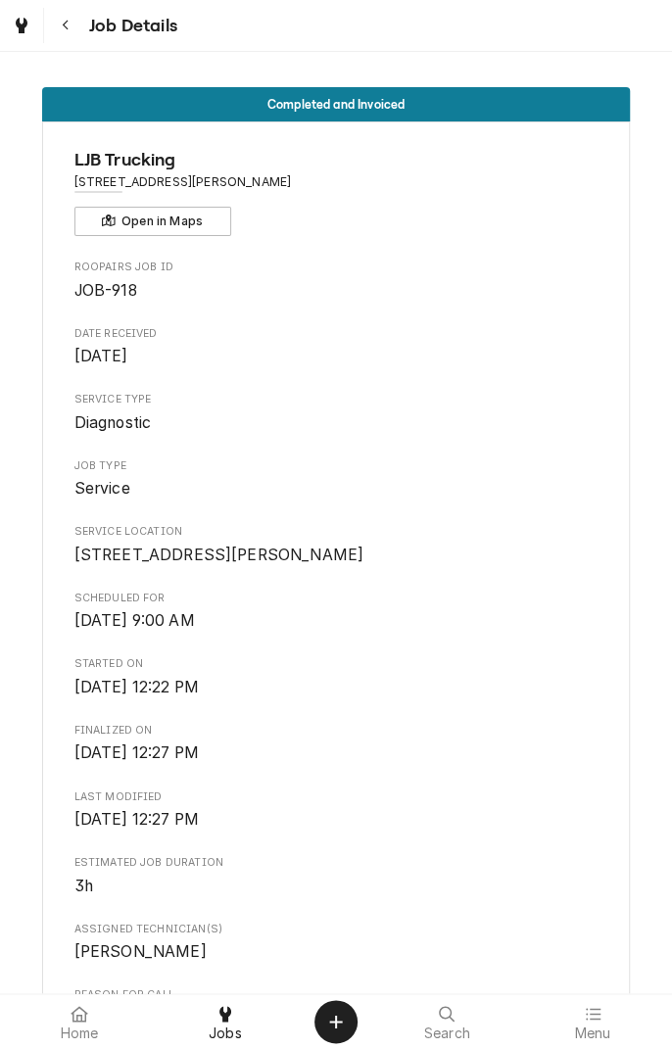
click at [79, 24] on button "Navigate back" at bounding box center [65, 25] width 35 height 35
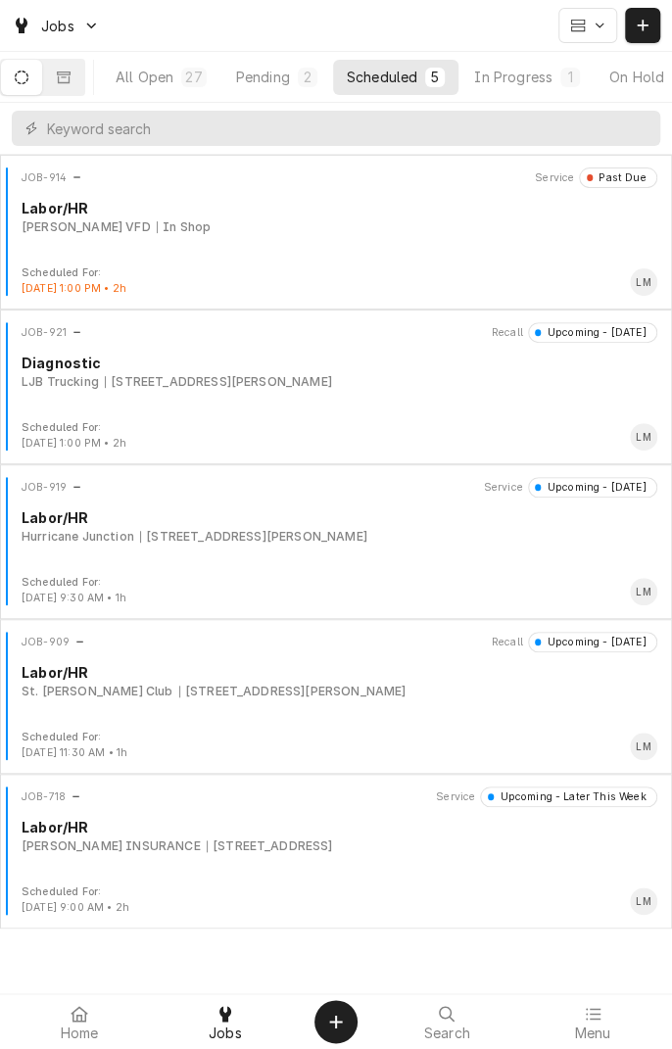
click at [235, 1017] on div at bounding box center [224, 1013] width 23 height 23
click at [404, 73] on div "Scheduled" at bounding box center [382, 77] width 70 height 21
click at [295, 391] on div "JOB-921 Recall Upcoming - Today Diagnostic LJB Trucking 55 Juniper Trl, Yoakum,…" at bounding box center [336, 371] width 656 height 98
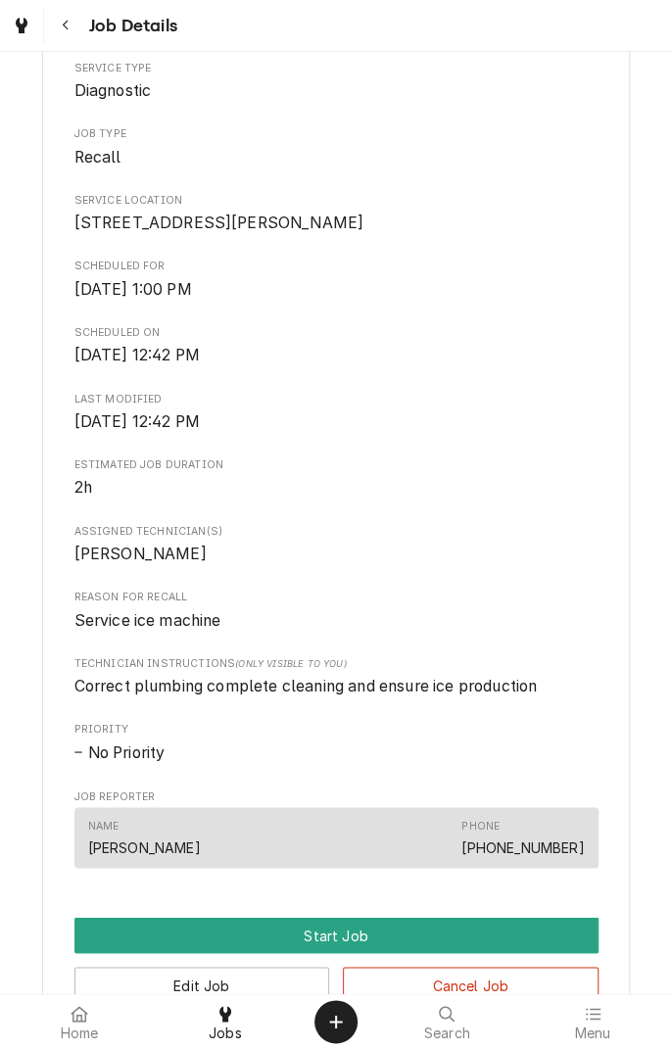
scroll to position [940, 0]
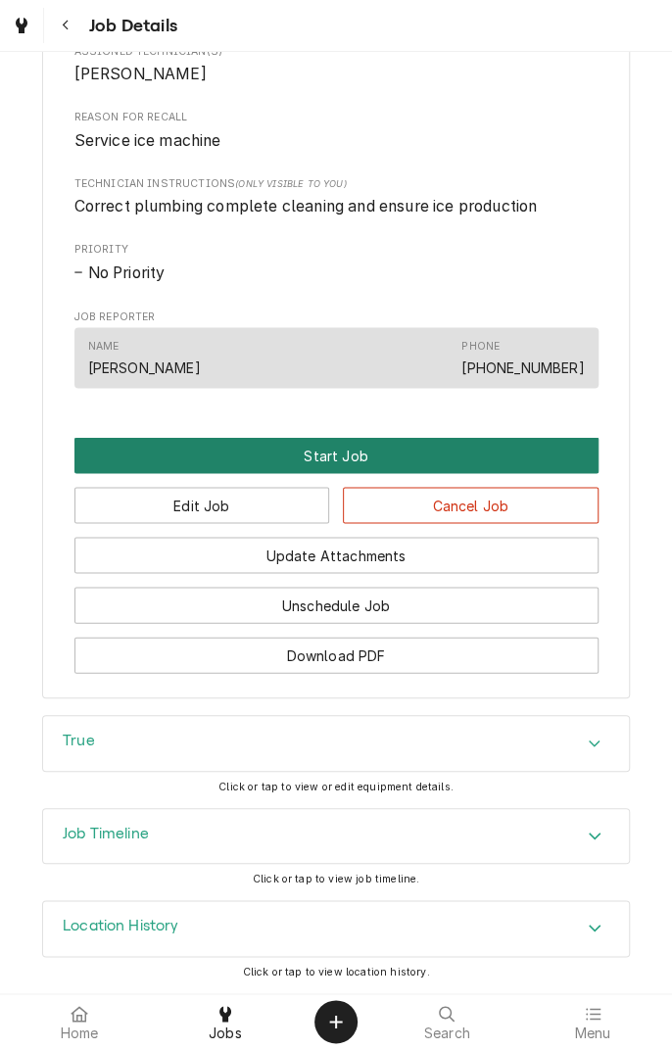
click at [330, 462] on button "Start Job" at bounding box center [336, 455] width 524 height 36
